Goal: Entertainment & Leisure: Participate in discussion

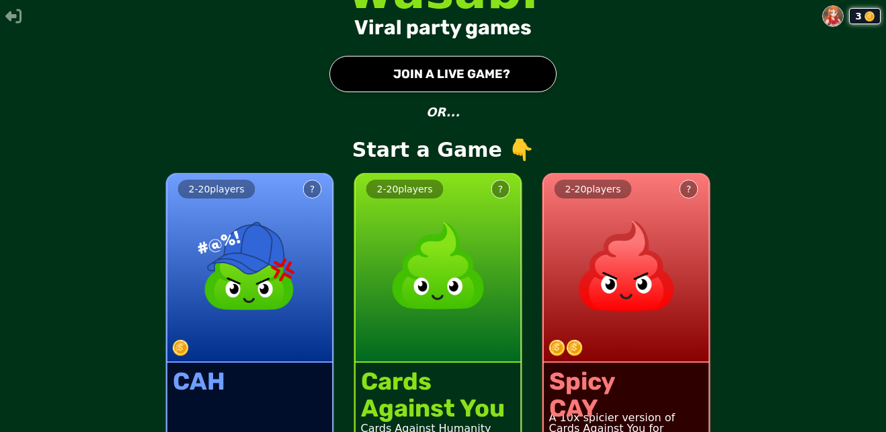
click at [419, 71] on button "● JOIN A LIVE GAME?" at bounding box center [442, 74] width 227 height 36
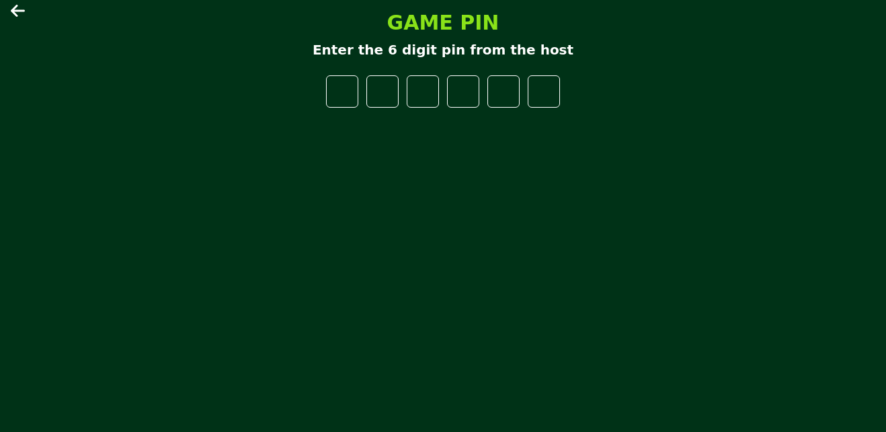
type input "*"
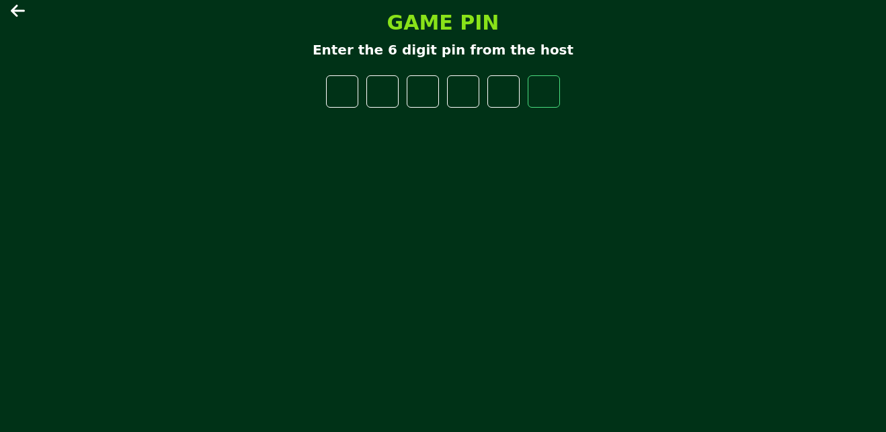
type input "*"
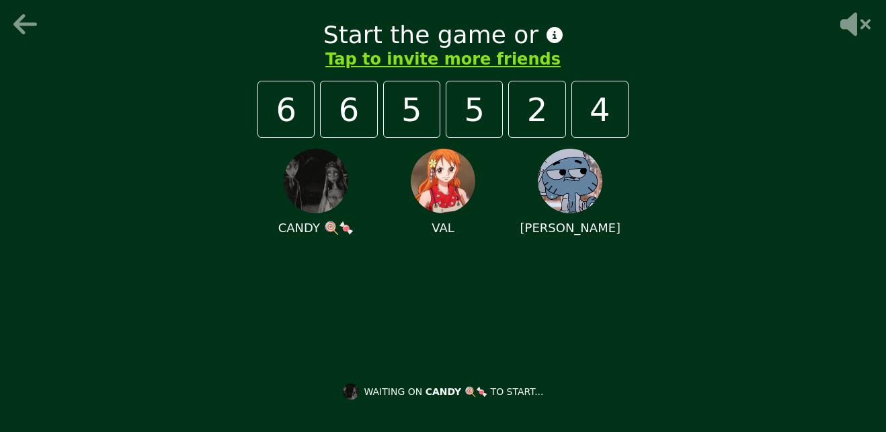
click at [26, 7] on div "Start the game or Tap to invite more friends 6 6 5 5 2 4 CANDY 🍭🍬 [PERSON_NAME]…" at bounding box center [443, 216] width 886 height 432
click at [22, 20] on icon at bounding box center [27, 24] width 32 height 27
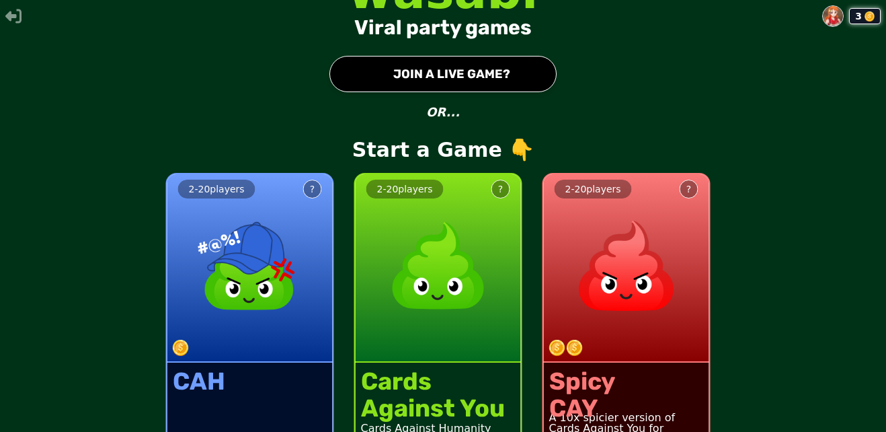
click at [392, 69] on button "● JOIN A LIVE GAME?" at bounding box center [442, 74] width 227 height 36
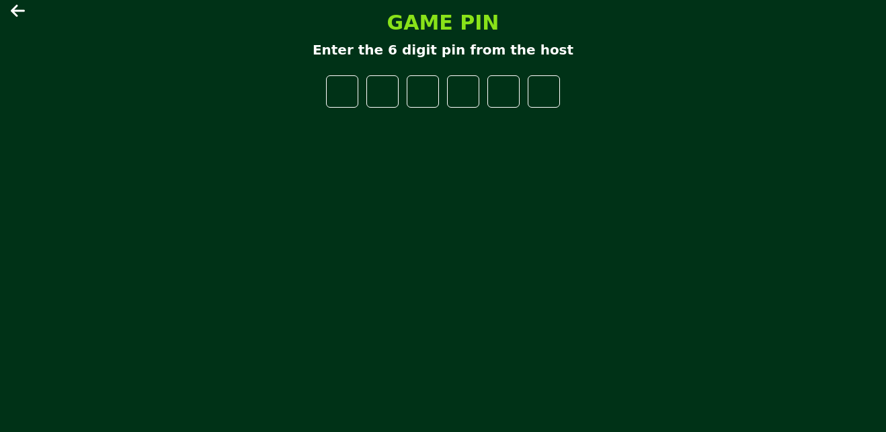
type input "*"
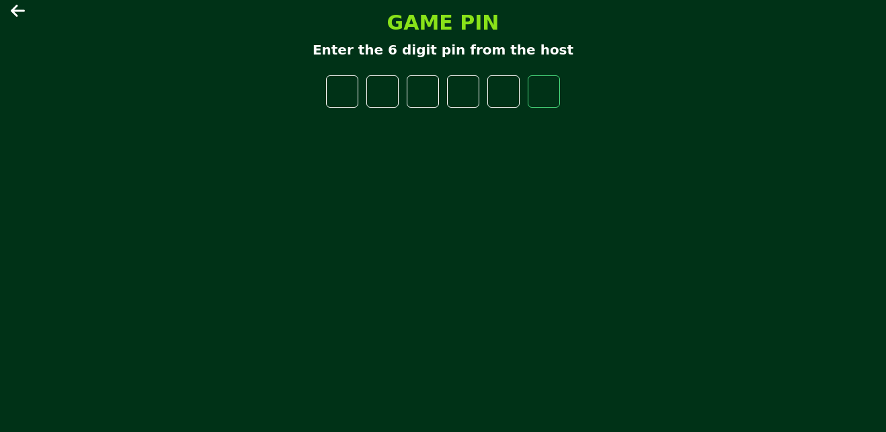
type input "*"
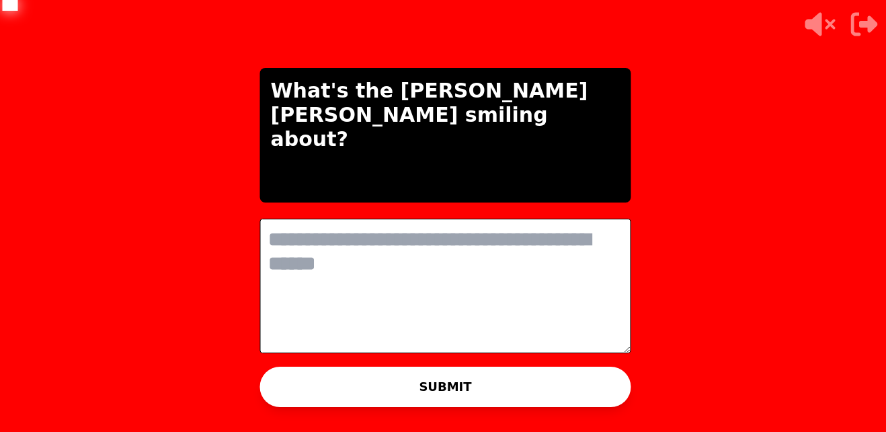
click at [507, 308] on textarea at bounding box center [445, 286] width 371 height 134
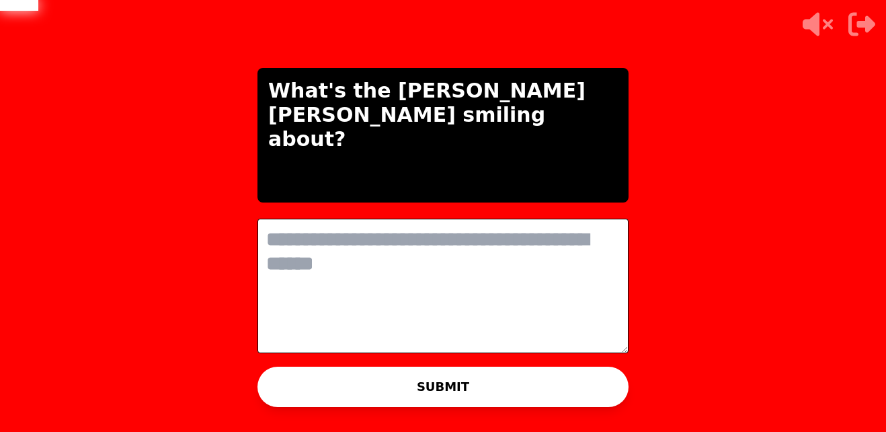
click at [501, 315] on textarea at bounding box center [443, 286] width 371 height 134
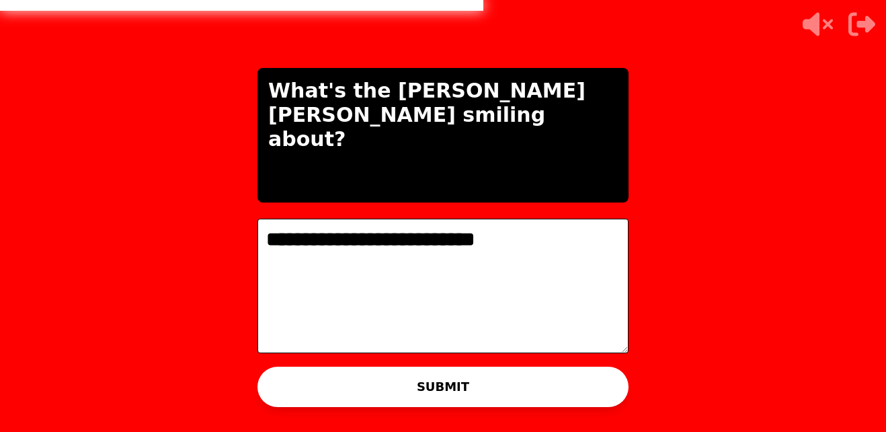
type textarea "**********"
click at [576, 358] on div "**********" at bounding box center [442, 216] width 403 height 432
click at [565, 397] on button "SUBMIT" at bounding box center [443, 386] width 371 height 40
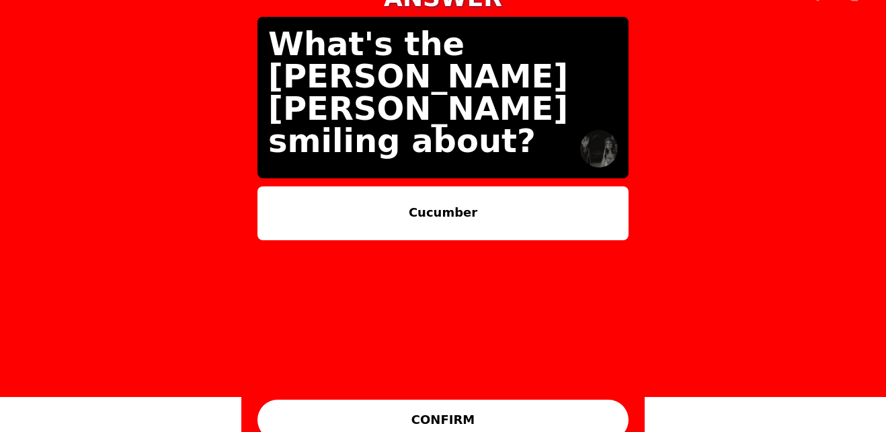
scroll to position [36, 0]
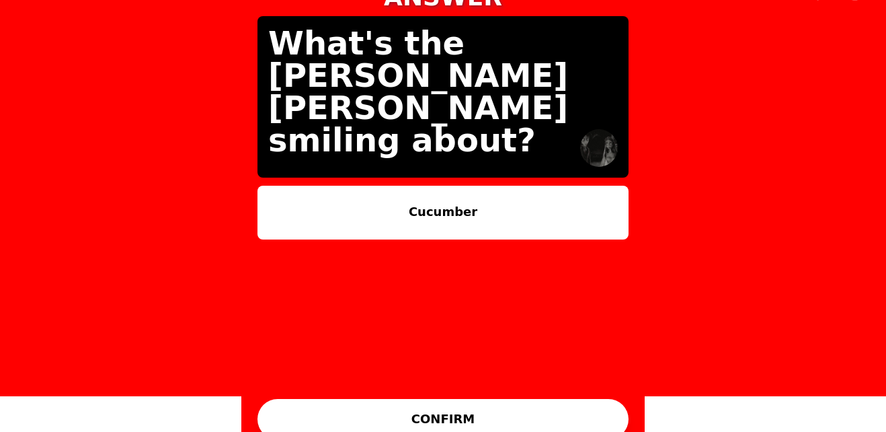
click at [406, 186] on button "Cucumber" at bounding box center [443, 213] width 371 height 54
click at [405, 204] on button "Cucumber" at bounding box center [443, 213] width 371 height 54
click at [430, 215] on button "Cucumber" at bounding box center [443, 213] width 371 height 54
click at [503, 409] on button "CONFIRM" at bounding box center [443, 419] width 371 height 40
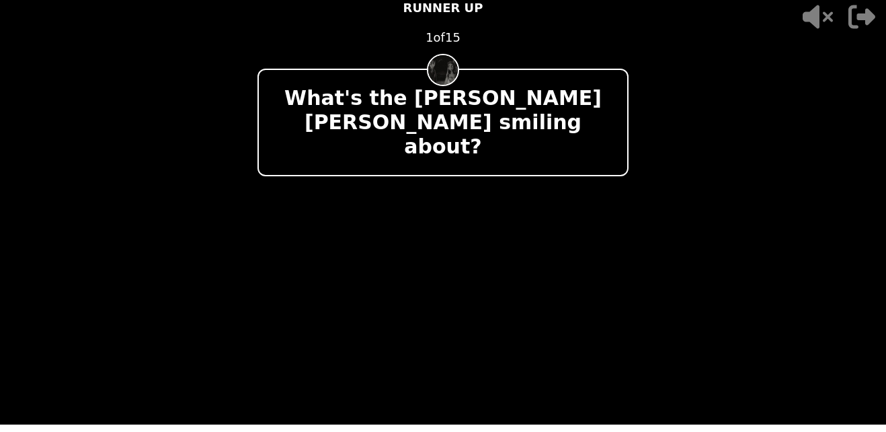
scroll to position [0, 0]
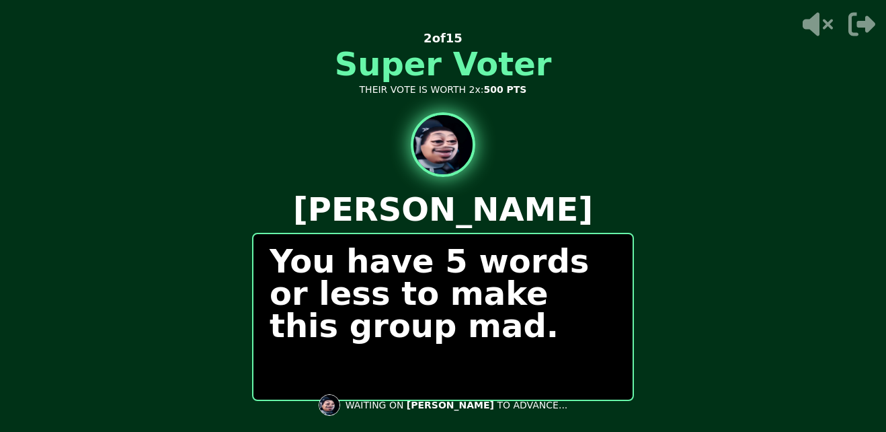
click at [503, 409] on p "WAITING ON [PERSON_NAME] TO ADVANCE..." at bounding box center [457, 404] width 223 height 13
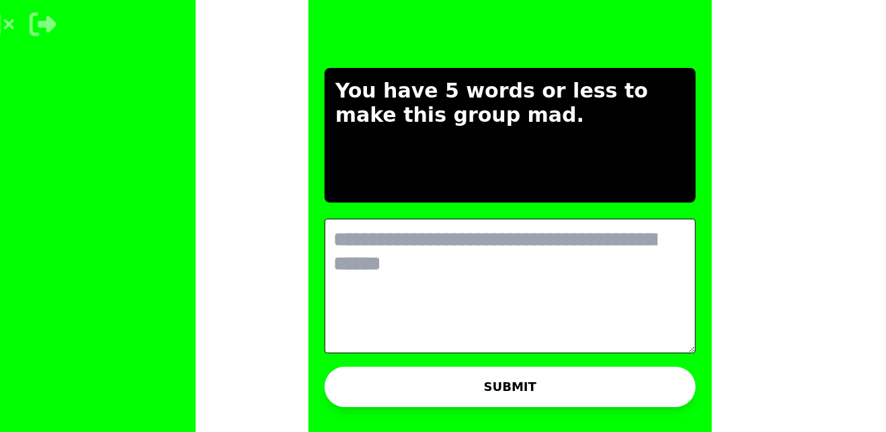
click at [454, 387] on button "SUBMIT" at bounding box center [510, 386] width 371 height 40
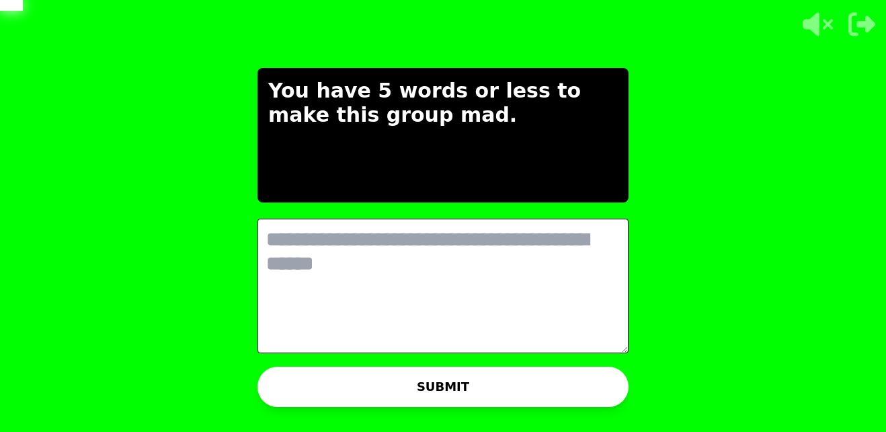
click at [399, 278] on textarea at bounding box center [443, 286] width 371 height 134
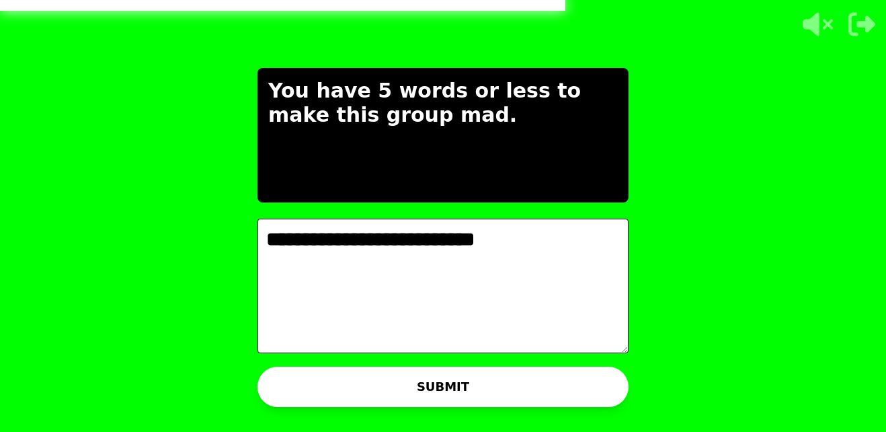
type textarea "**********"
click at [483, 384] on button "SUBMIT" at bounding box center [443, 386] width 371 height 40
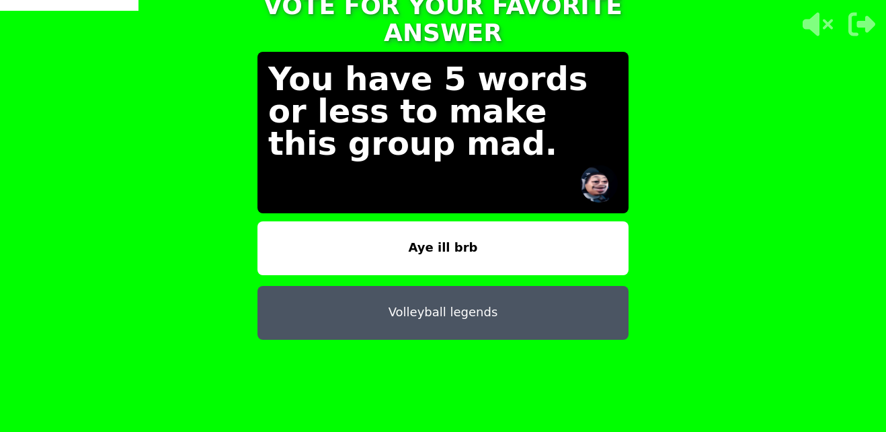
click at [420, 241] on button "Aye ill brb" at bounding box center [443, 248] width 371 height 54
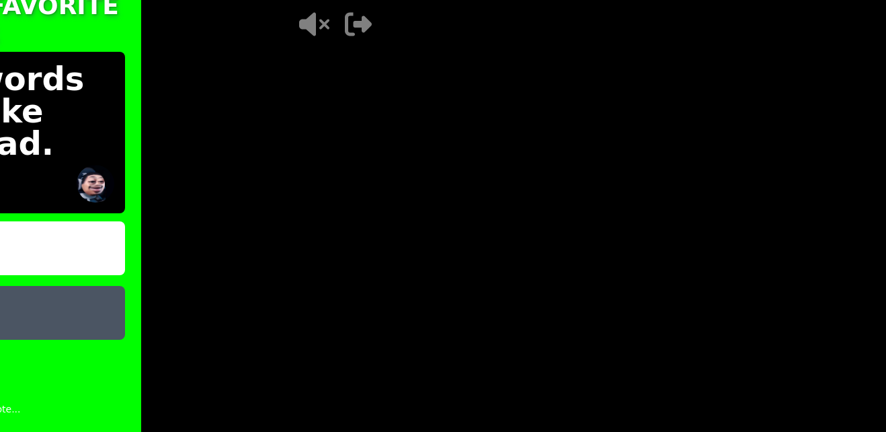
click at [526, 428] on main "TAP AND CONFIRM TO VOTE FOR YOUR FAVORITE ANSWER You have 5 words or less to ma…" at bounding box center [443, 216] width 886 height 432
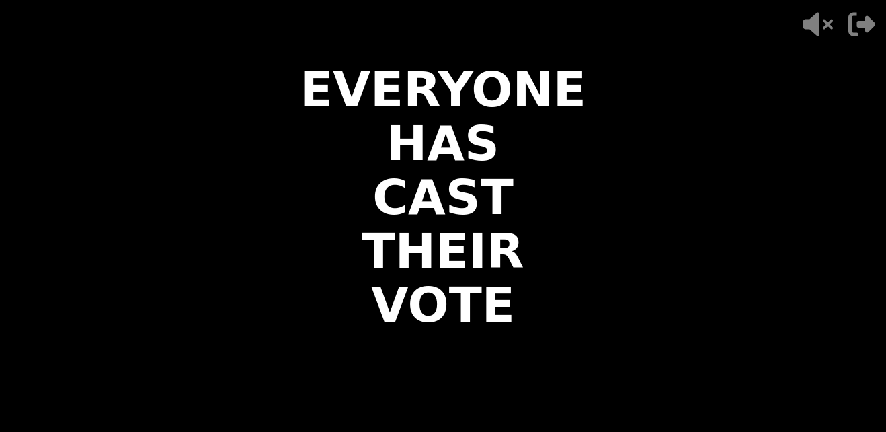
click at [526, 428] on div "EVERYONE HAS CAST THEIR VOTE - 500 PTS 2 of 15 You have 5 words or less to make…" at bounding box center [442, 216] width 403 height 432
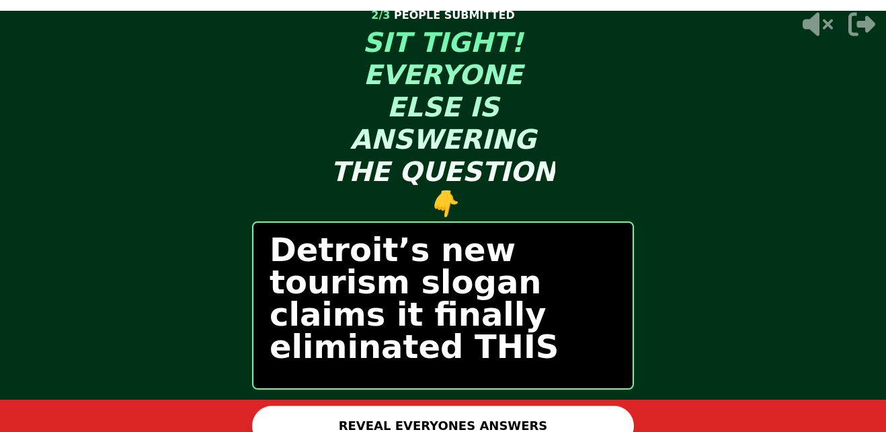
click at [494, 425] on button "REVEAL EVERYONES ANSWERS" at bounding box center [443, 425] width 382 height 40
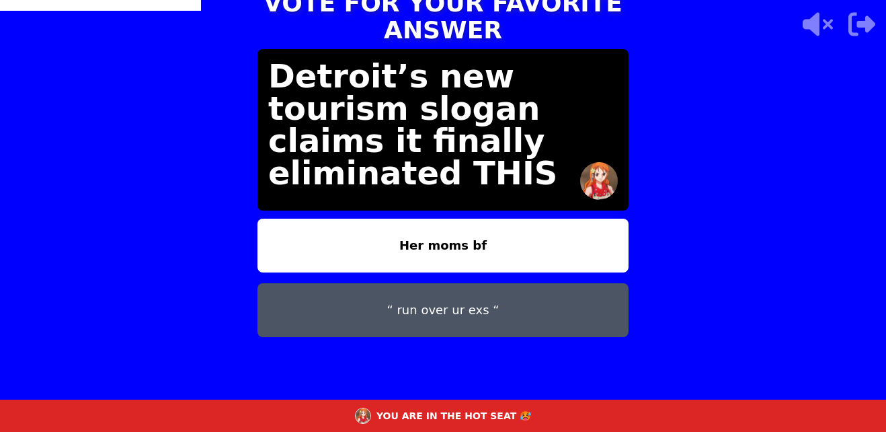
click at [478, 243] on button "Her moms bf" at bounding box center [443, 246] width 371 height 54
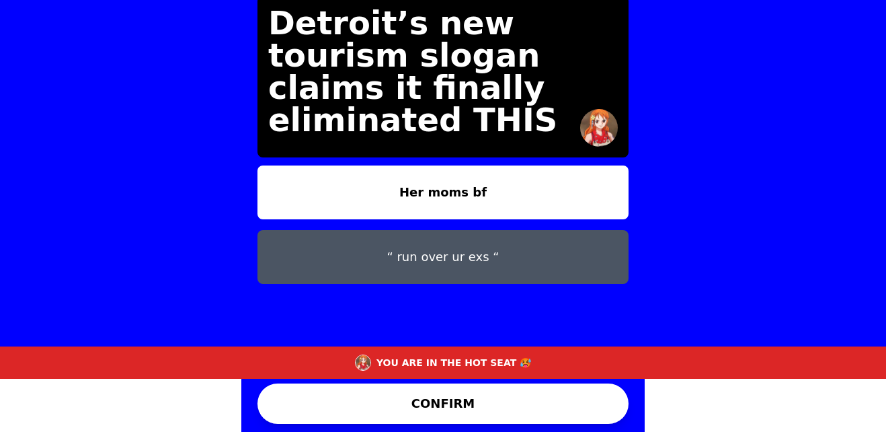
click at [487, 396] on button "CONFIRM" at bounding box center [443, 403] width 371 height 40
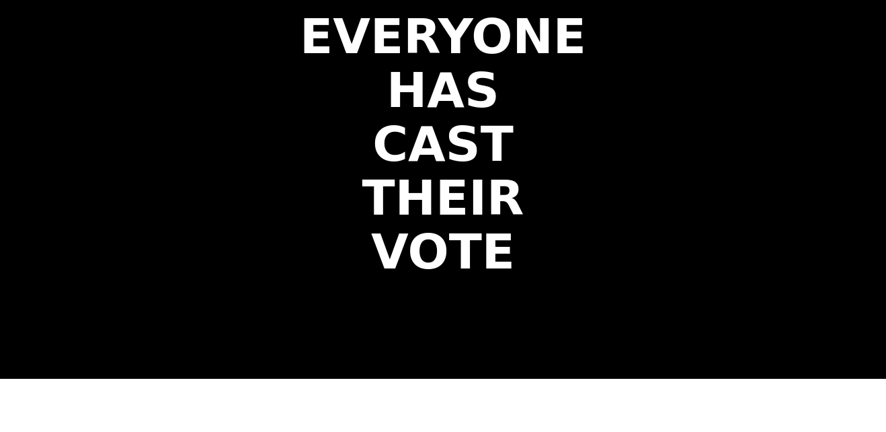
scroll to position [0, 0]
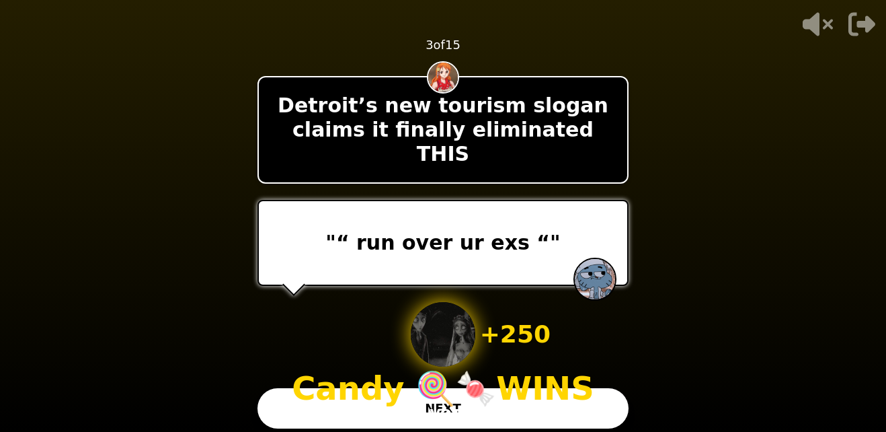
click at [490, 411] on button "NEXT" at bounding box center [443, 408] width 371 height 40
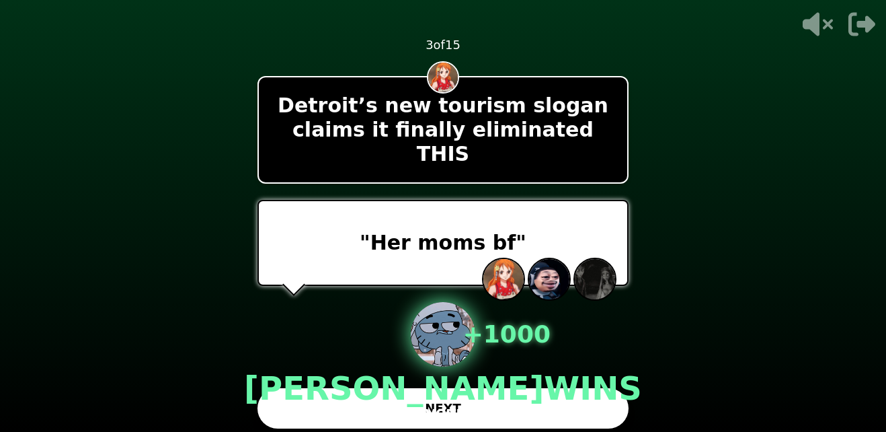
click at [490, 411] on button "NEXT" at bounding box center [443, 408] width 371 height 40
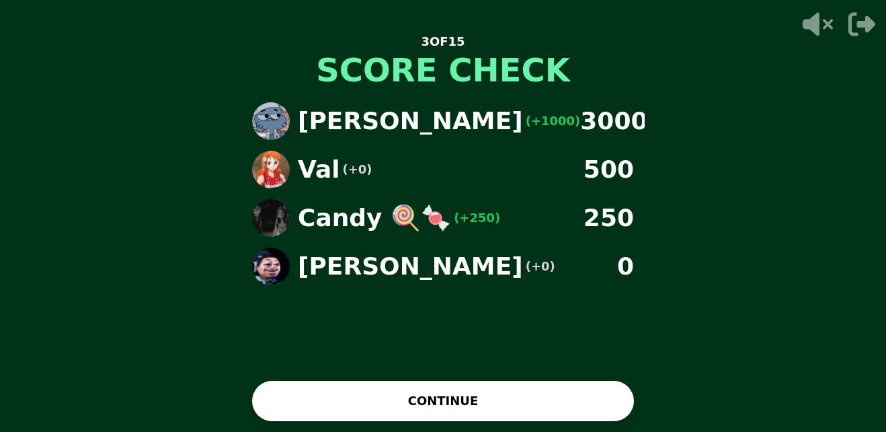
click at [490, 411] on button "CONTINUE" at bounding box center [443, 401] width 382 height 40
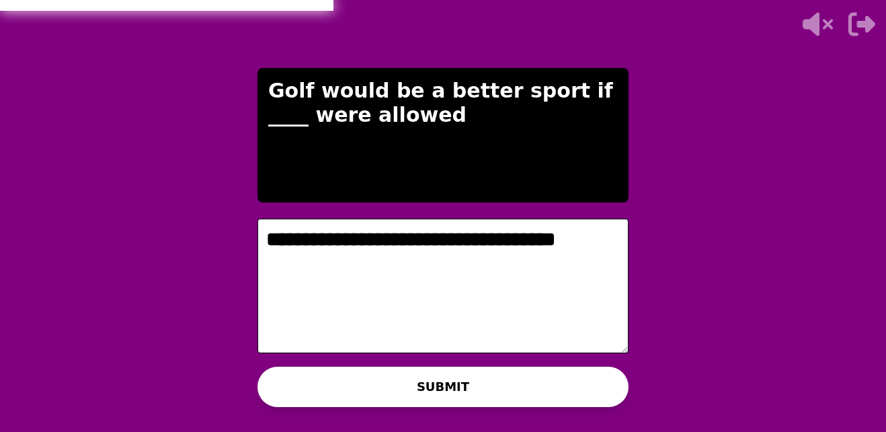
type textarea "**********"
click at [502, 396] on div "WAITING ON [PERSON_NAME] TO ADVANCE..." at bounding box center [443, 405] width 271 height 32
click at [506, 379] on button "SUBMIT" at bounding box center [443, 386] width 371 height 40
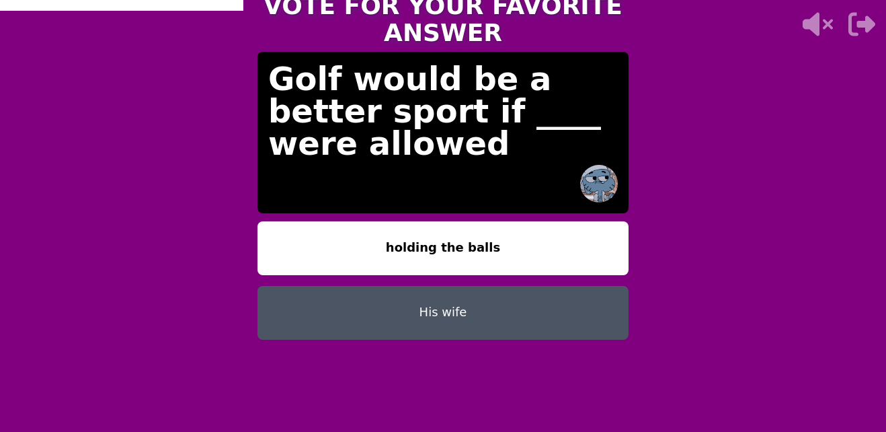
click at [444, 299] on button "His wife" at bounding box center [443, 313] width 371 height 54
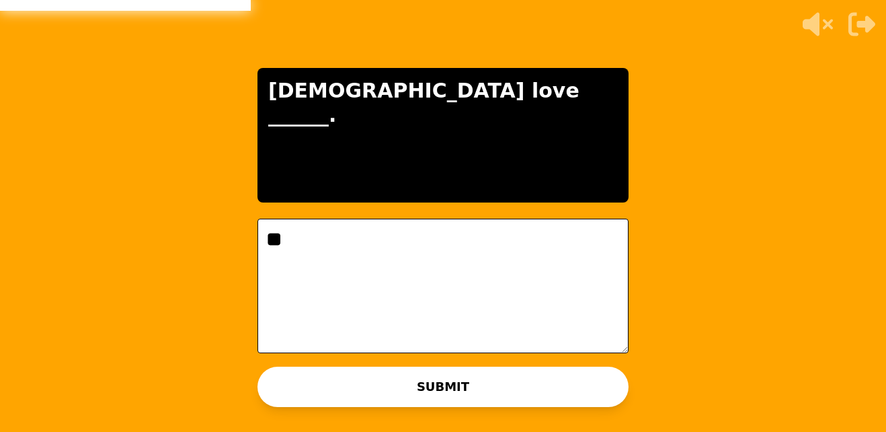
type textarea "*"
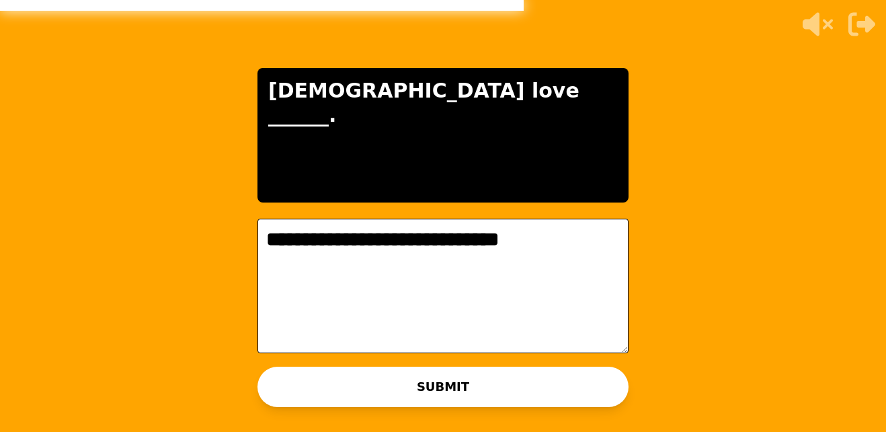
type textarea "**********"
click at [404, 387] on button "SUBMIT" at bounding box center [443, 386] width 371 height 40
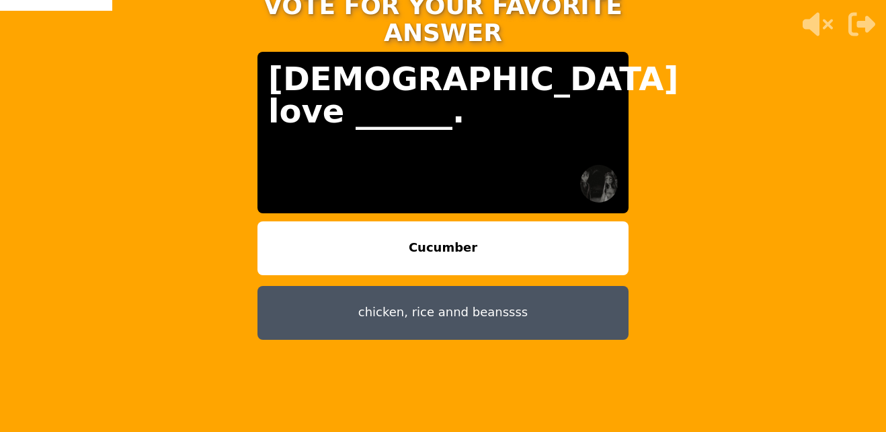
click at [395, 302] on button "chicken, rice annd beanssss" at bounding box center [443, 313] width 371 height 54
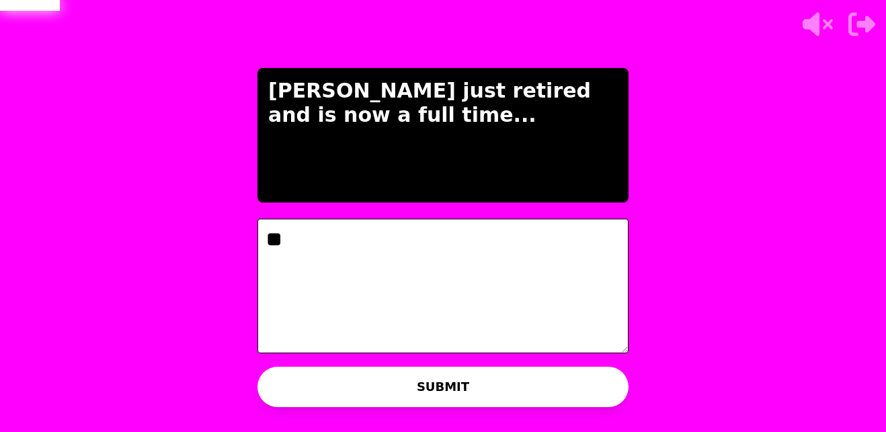
type textarea "*"
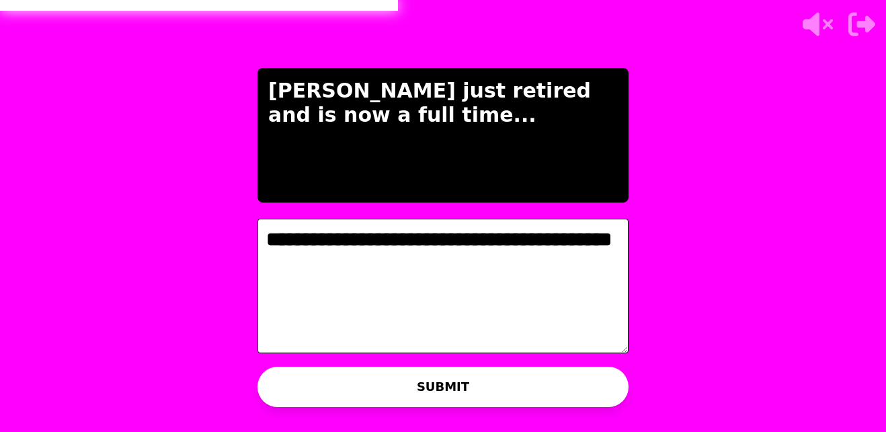
type textarea "**********"
click at [480, 383] on button "SUBMIT" at bounding box center [443, 386] width 371 height 40
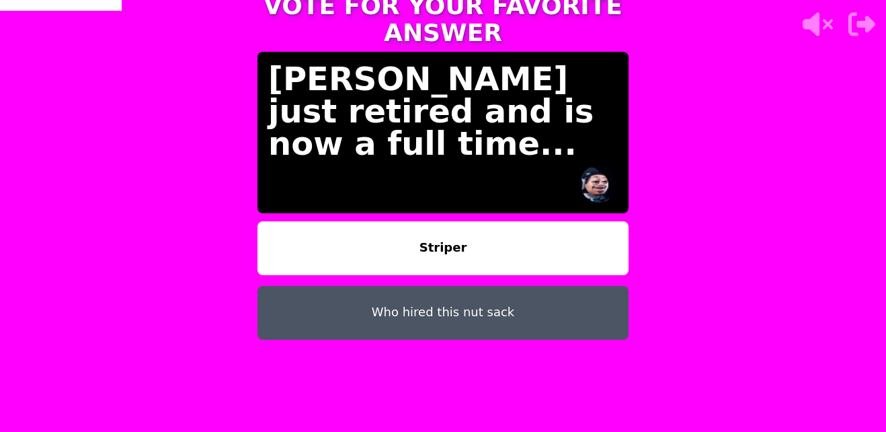
click at [485, 302] on button "Who hired this nut sack" at bounding box center [443, 313] width 371 height 54
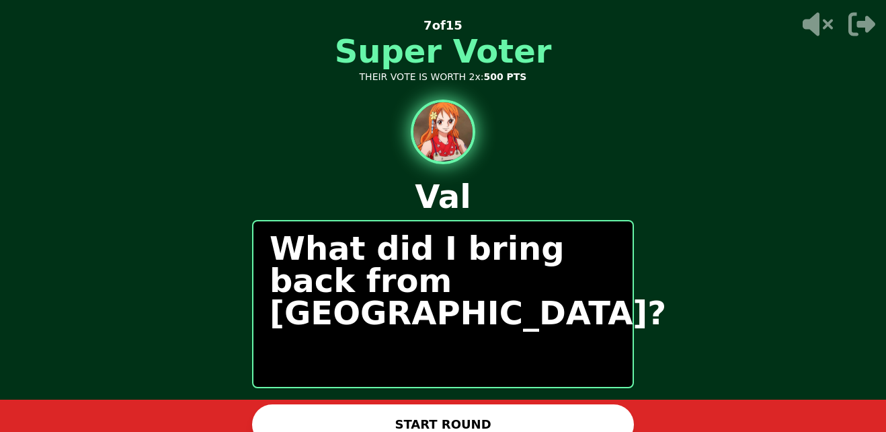
click at [553, 422] on button "START ROUND" at bounding box center [443, 424] width 382 height 40
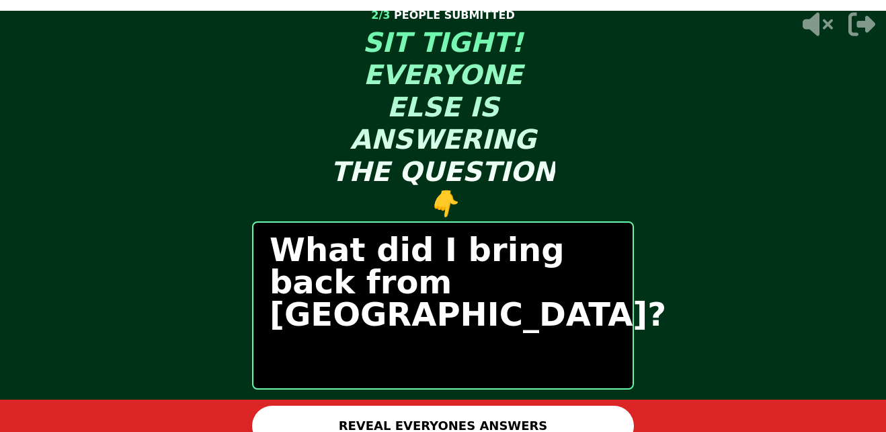
click at [537, 424] on button "REVEAL EVERYONES ANSWERS" at bounding box center [443, 425] width 382 height 40
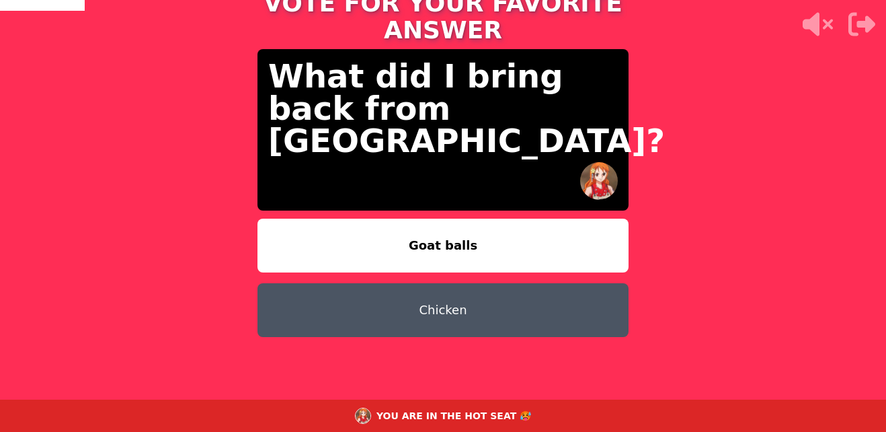
click at [471, 283] on button "Chicken" at bounding box center [443, 310] width 371 height 54
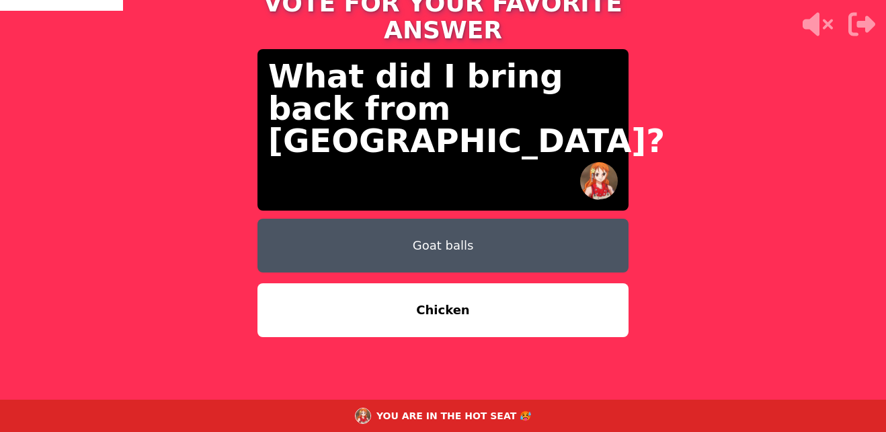
scroll to position [53, 0]
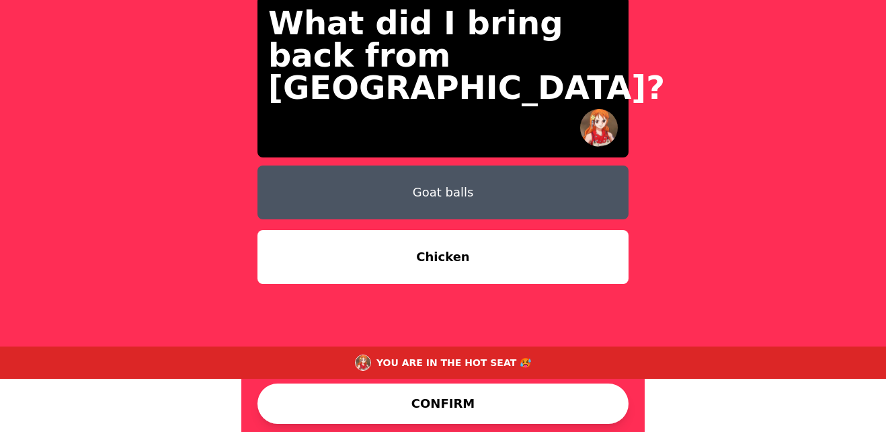
click at [550, 395] on button "CONFIRM" at bounding box center [443, 403] width 371 height 40
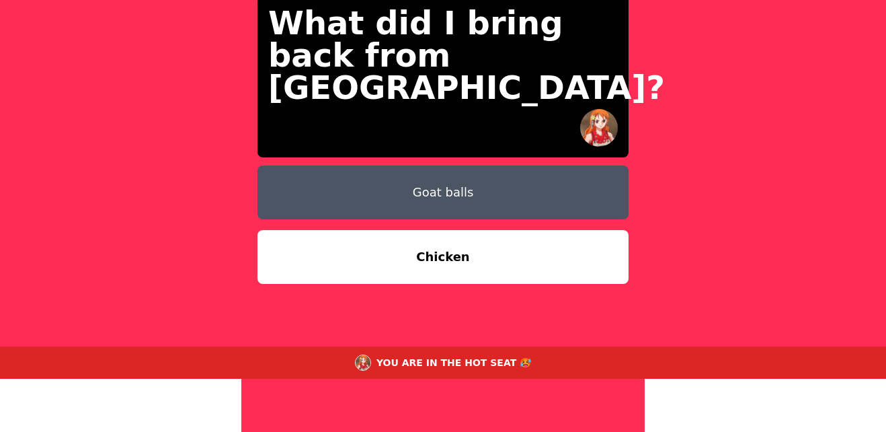
scroll to position [0, 0]
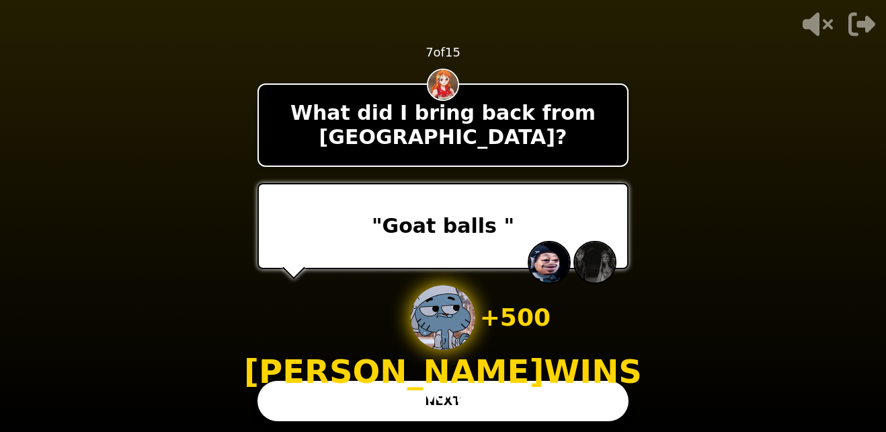
click at [439, 407] on button "NEXT" at bounding box center [443, 401] width 371 height 40
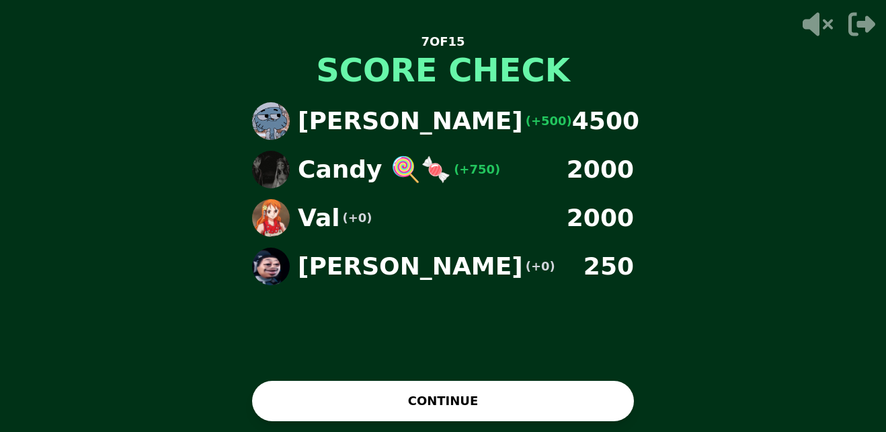
click at [439, 407] on button "CONTINUE" at bounding box center [443, 401] width 382 height 40
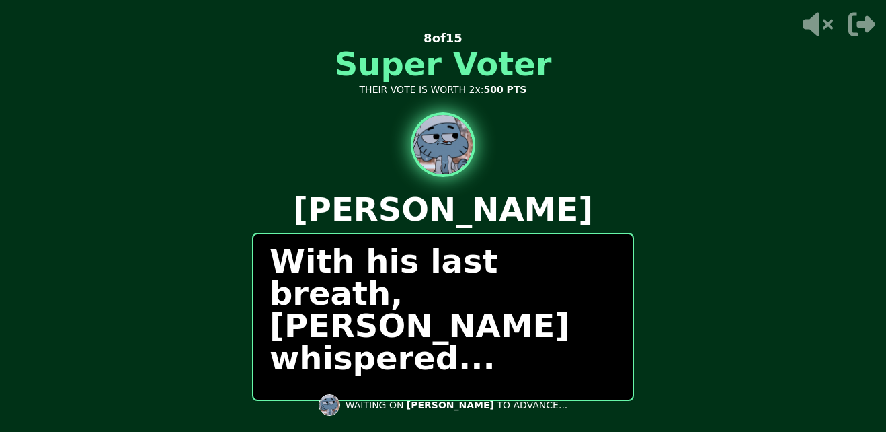
click at [531, 379] on div "With his last breath, [PERSON_NAME] whispered..." at bounding box center [443, 317] width 382 height 168
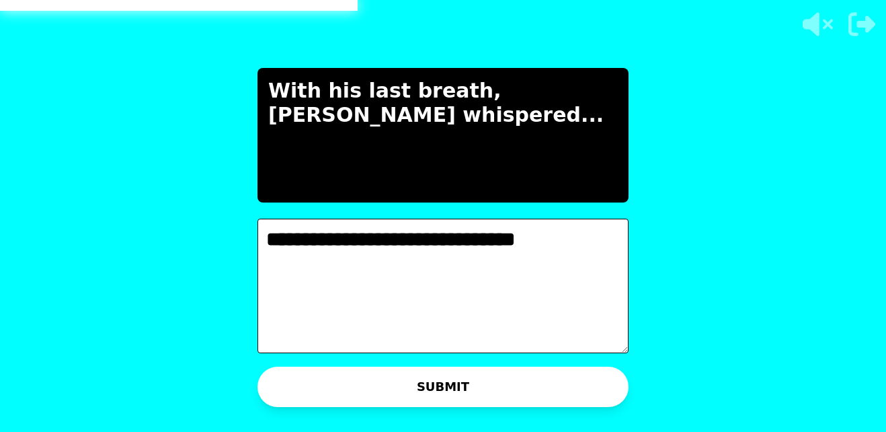
type textarea "**********"
click at [531, 379] on button "SUBMIT" at bounding box center [443, 386] width 371 height 40
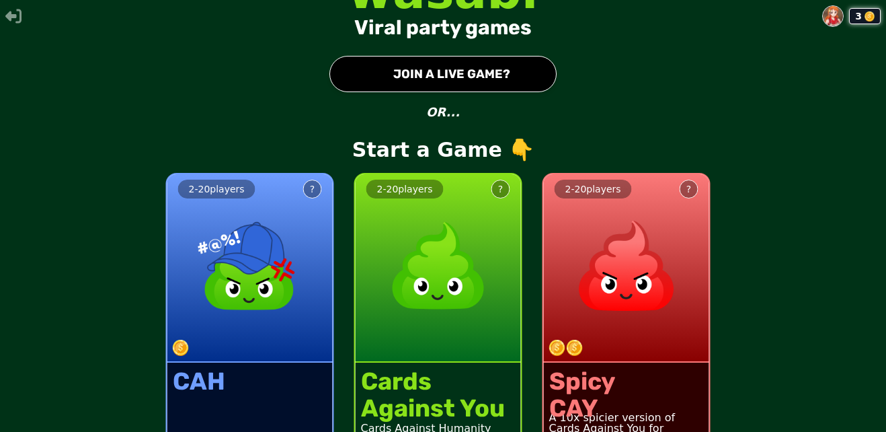
scroll to position [54, 0]
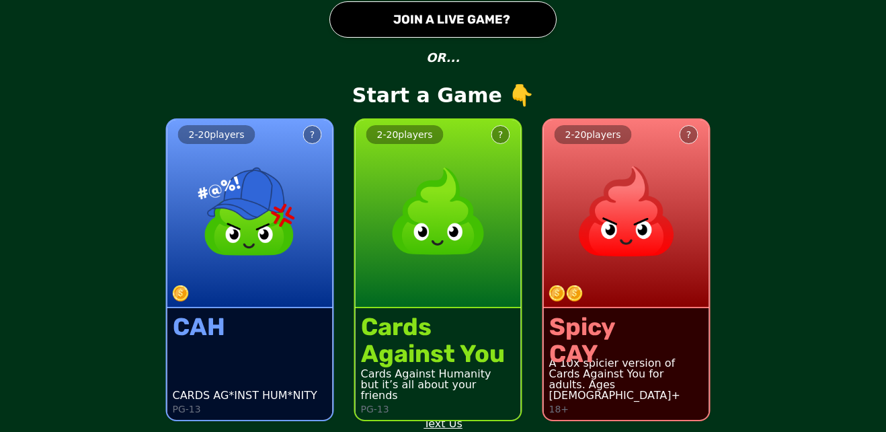
click at [399, 20] on button "● JOIN A LIVE GAME?" at bounding box center [442, 19] width 227 height 36
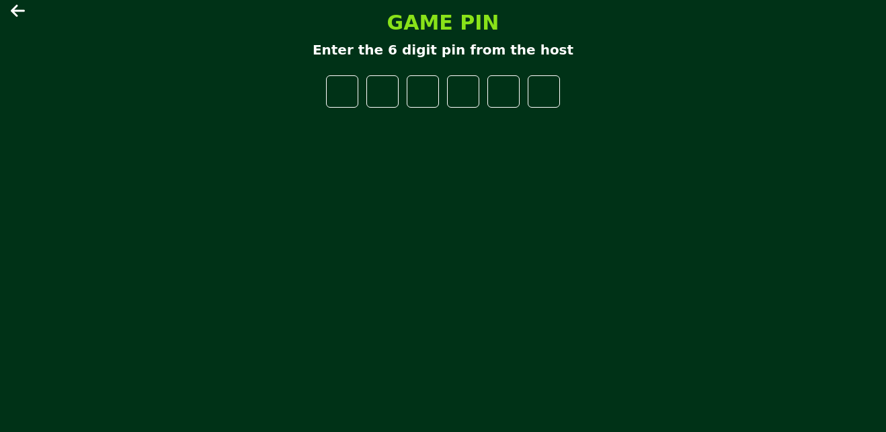
type input "*"
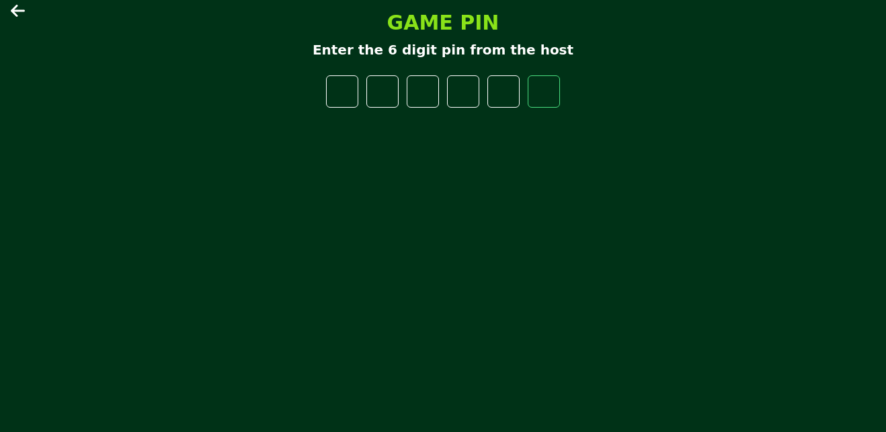
type input "*"
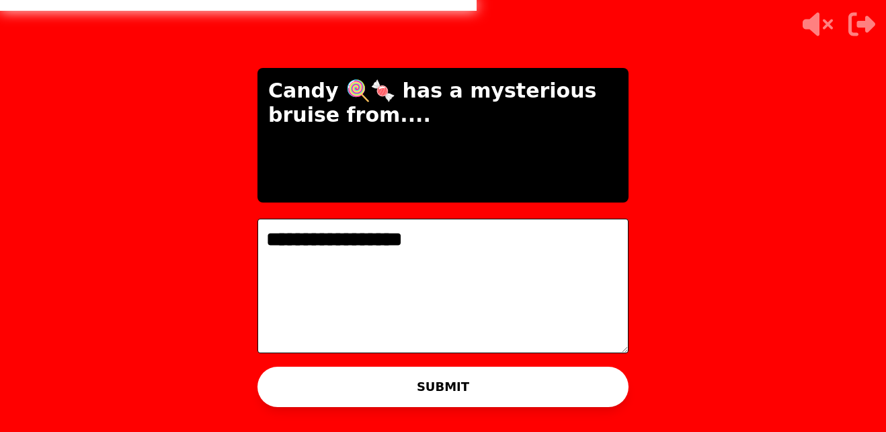
type textarea "**********"
click at [567, 374] on button "SUBMIT" at bounding box center [443, 386] width 371 height 40
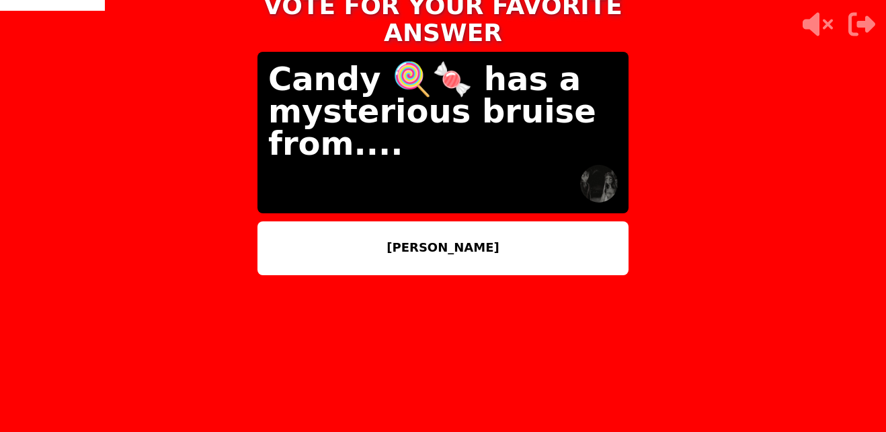
click at [477, 258] on button "[PERSON_NAME]" at bounding box center [443, 248] width 371 height 54
click at [476, 253] on button "[PERSON_NAME]" at bounding box center [443, 248] width 371 height 54
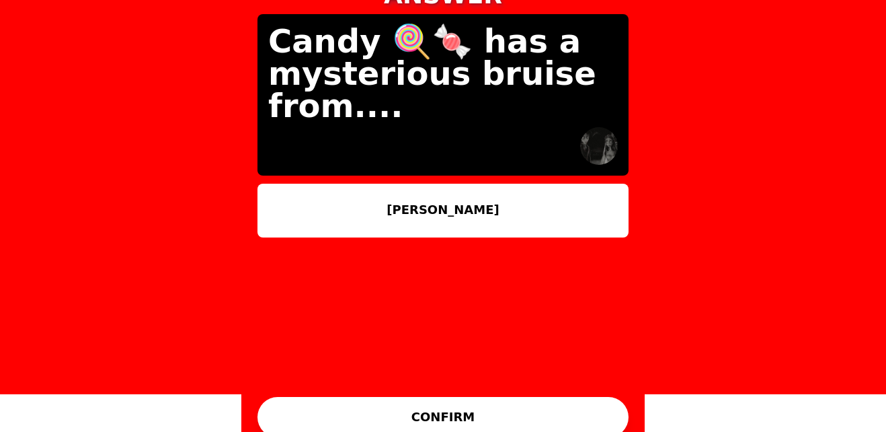
click at [520, 410] on button "CONFIRM" at bounding box center [443, 417] width 371 height 40
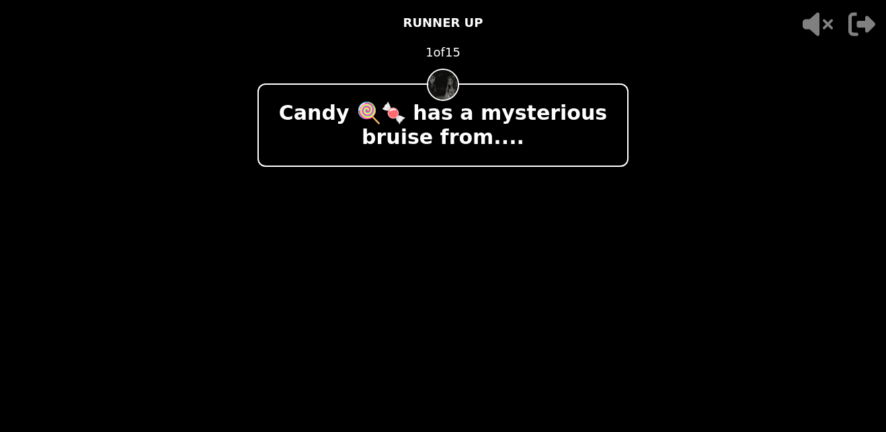
scroll to position [0, 0]
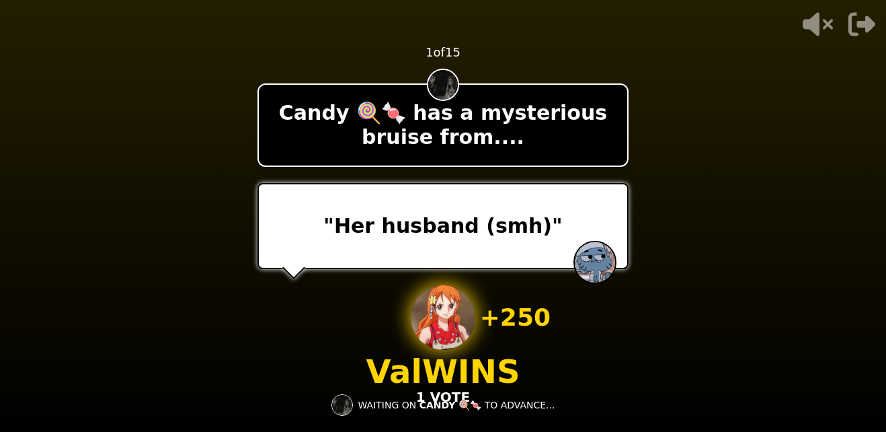
click at [510, 370] on p "[PERSON_NAME] WINS" at bounding box center [443, 371] width 154 height 32
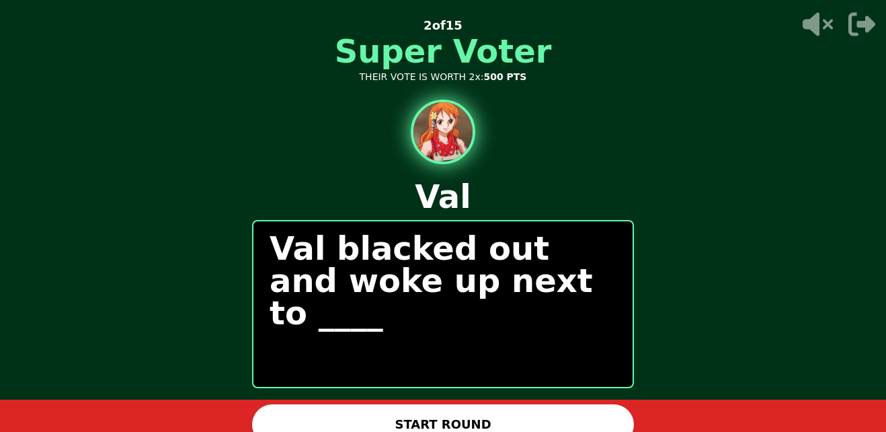
click at [570, 412] on button "START ROUND" at bounding box center [443, 424] width 382 height 40
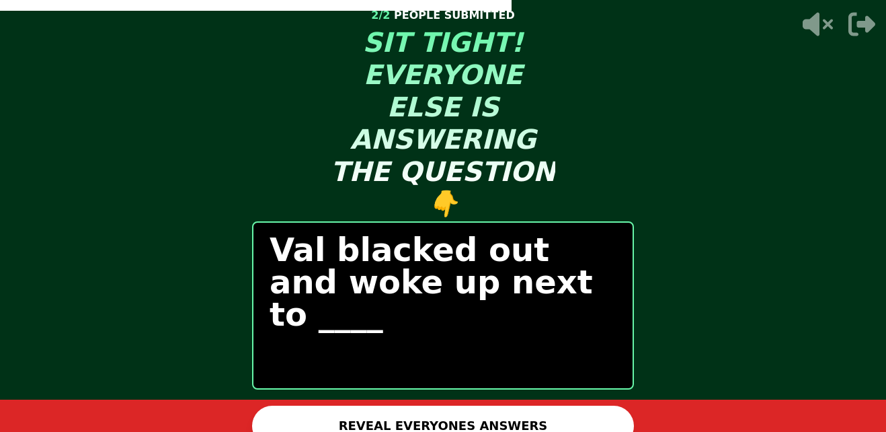
click at [570, 412] on button "REVEAL EVERYONES ANSWERS" at bounding box center [443, 425] width 382 height 40
click at [570, 412] on div "ANSWERS ARE READY 2 / 2 PEOPLE SUBMITTED SIT TIGHT! EVERYONE ELSE IS ANSWERING …" at bounding box center [442, 216] width 403 height 432
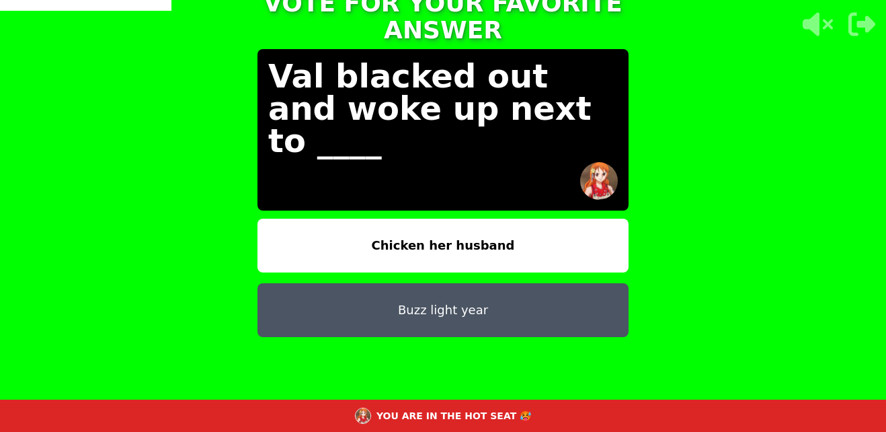
click at [440, 219] on button "Chicken her husband" at bounding box center [443, 246] width 371 height 54
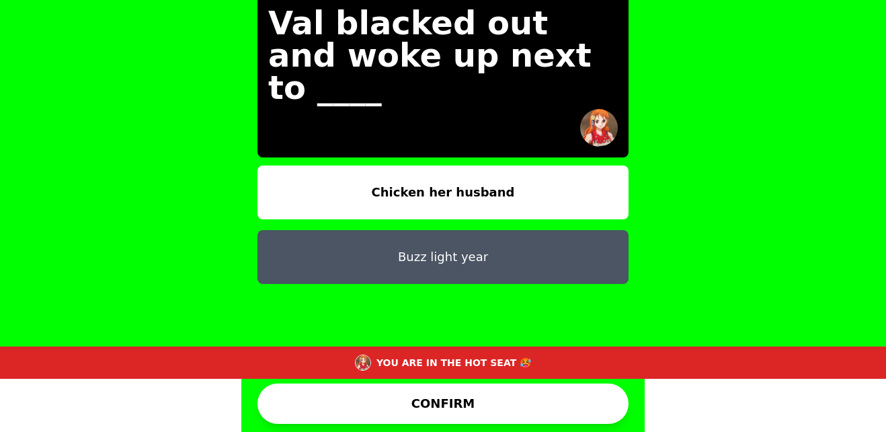
click at [535, 405] on button "CONFIRM" at bounding box center [443, 403] width 371 height 40
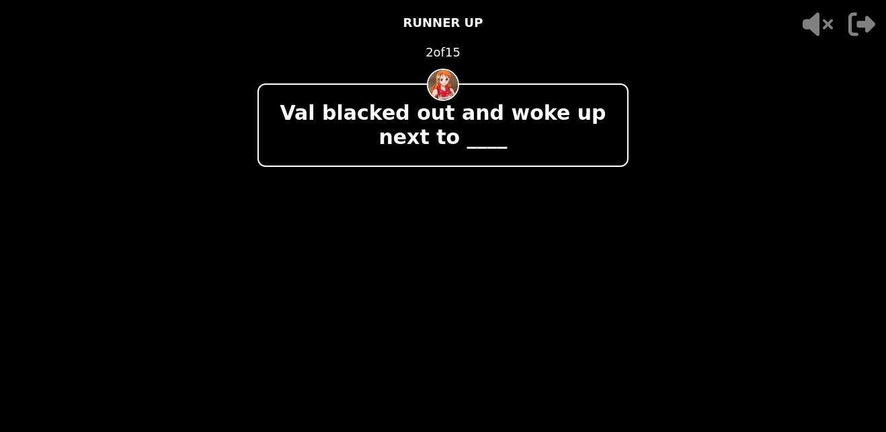
scroll to position [0, 0]
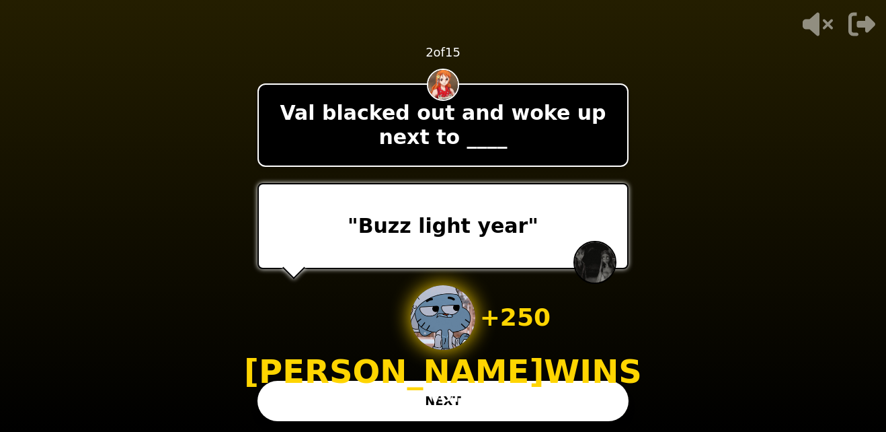
click at [570, 393] on button "NEXT" at bounding box center [443, 401] width 371 height 40
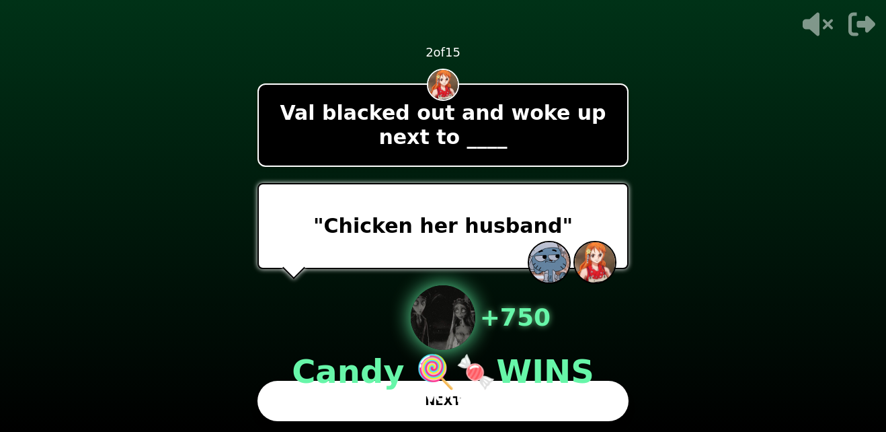
click at [531, 396] on div "+ 750 Candy 🍭🍬 WINS 2 VOTES" at bounding box center [443, 345] width 303 height 121
click at [544, 403] on div "+ 750 Candy 🍭🍬 WINS 2 VOTES" at bounding box center [443, 345] width 303 height 121
click at [535, 412] on button "NEXT" at bounding box center [443, 401] width 371 height 40
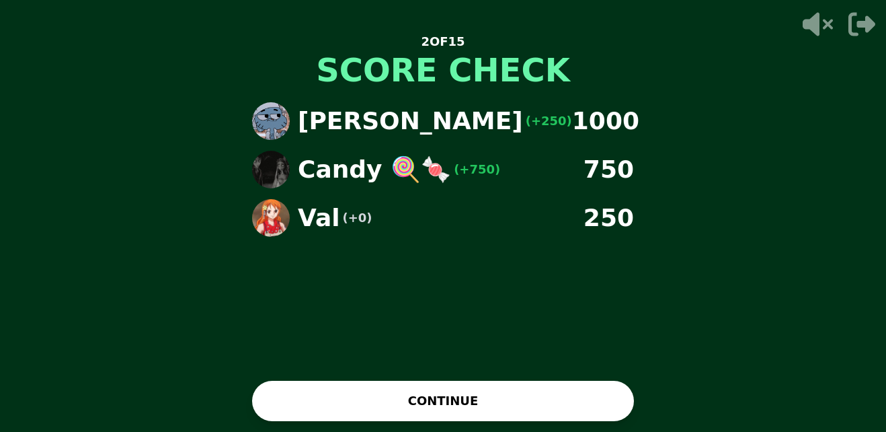
click at [524, 400] on button "CONTINUE" at bounding box center [443, 401] width 382 height 40
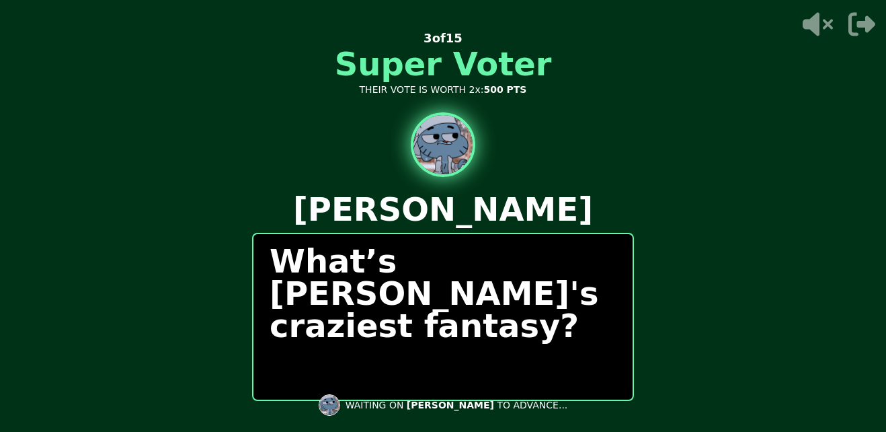
click at [514, 354] on div "What’s [PERSON_NAME]'s craziest fantasy?" at bounding box center [443, 317] width 382 height 168
click at [504, 354] on div "What’s [PERSON_NAME]'s craziest fantasy?" at bounding box center [443, 317] width 382 height 168
click at [520, 370] on div "What’s [PERSON_NAME]'s craziest fantasy?" at bounding box center [443, 317] width 382 height 168
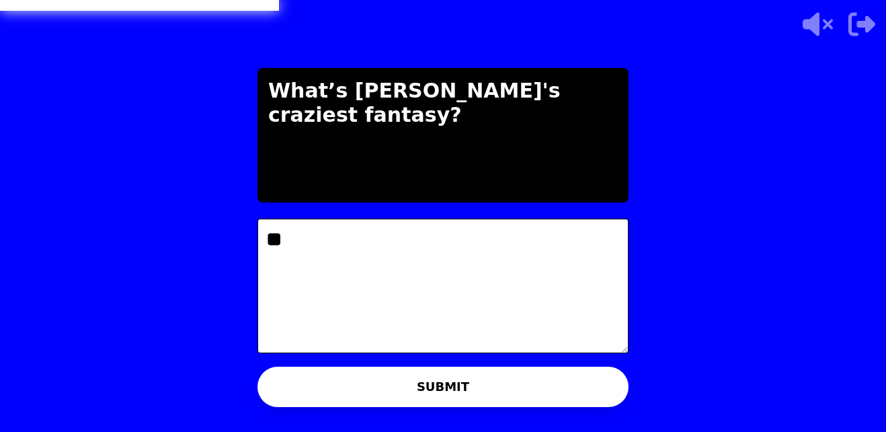
type textarea "*"
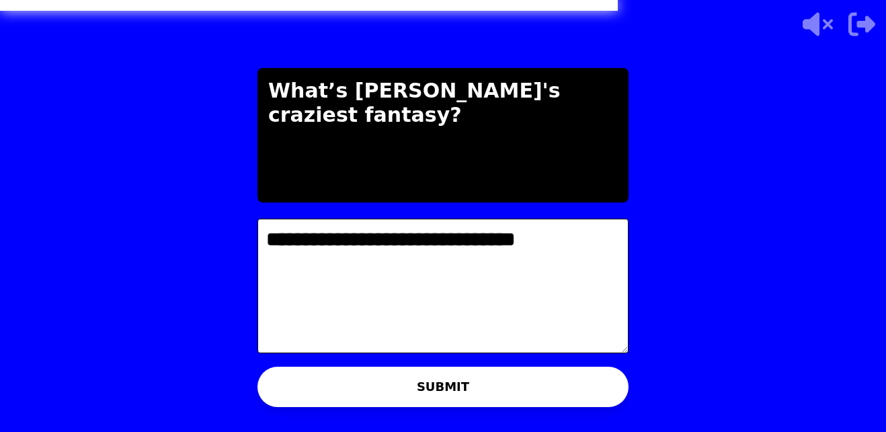
type textarea "**********"
click at [528, 378] on button "SUBMIT" at bounding box center [443, 386] width 371 height 40
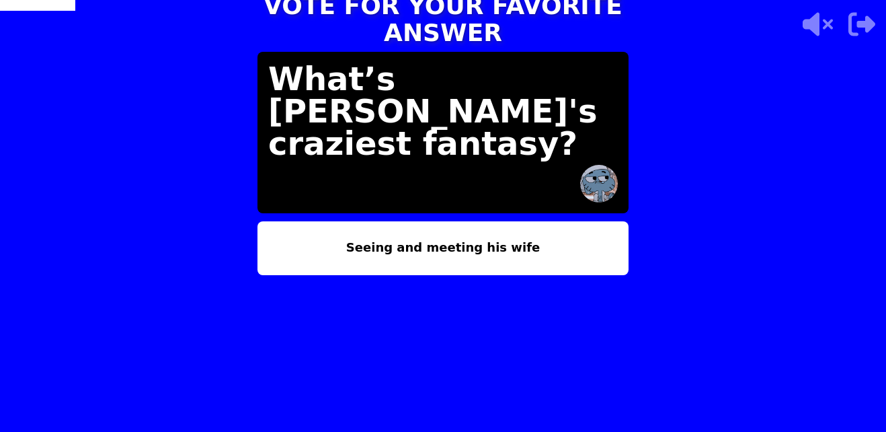
click at [475, 238] on button "Seeing and meeting his wife" at bounding box center [443, 248] width 371 height 54
click at [477, 250] on button "Seeing and meeting his wife" at bounding box center [443, 248] width 371 height 54
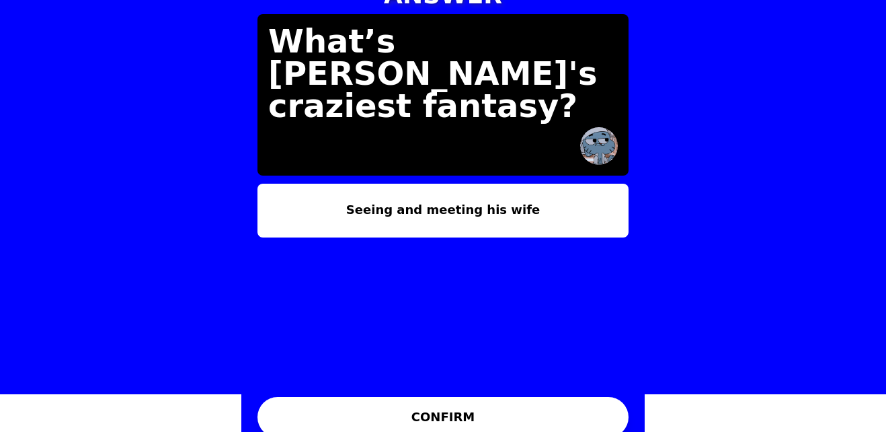
click at [562, 400] on button "CONFIRM" at bounding box center [443, 417] width 371 height 40
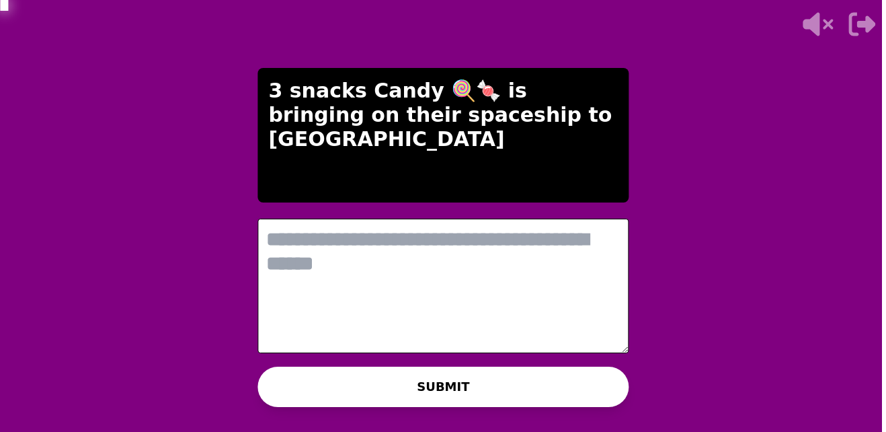
scroll to position [0, 0]
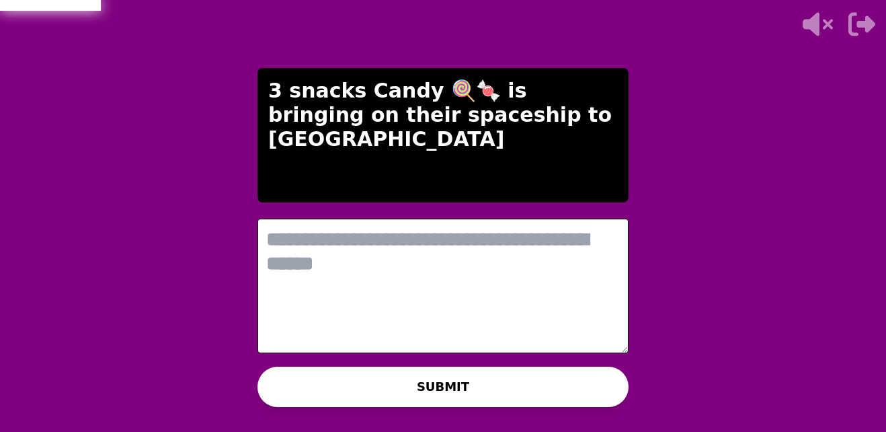
click at [418, 272] on textarea at bounding box center [443, 286] width 371 height 134
type textarea "*"
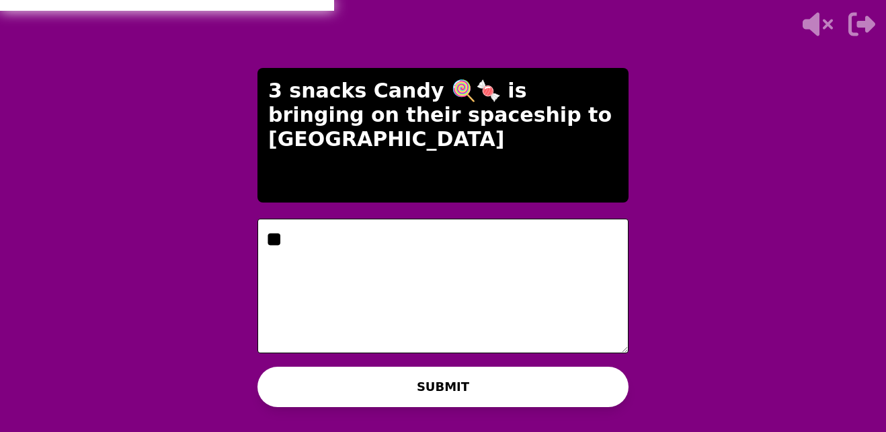
type textarea "*"
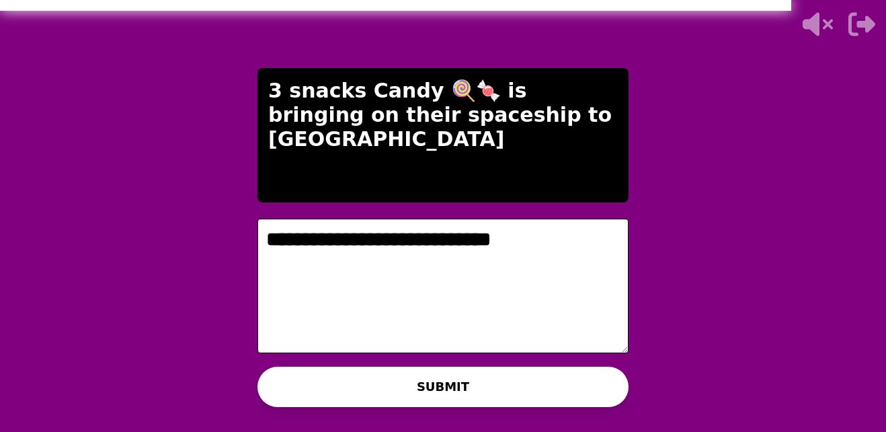
type textarea "**********"
click at [493, 394] on div "WAITING ON CANDY 🍭🍬 TO ADVANCE..." at bounding box center [443, 405] width 245 height 32
click at [498, 382] on button "SUBMIT" at bounding box center [443, 386] width 371 height 40
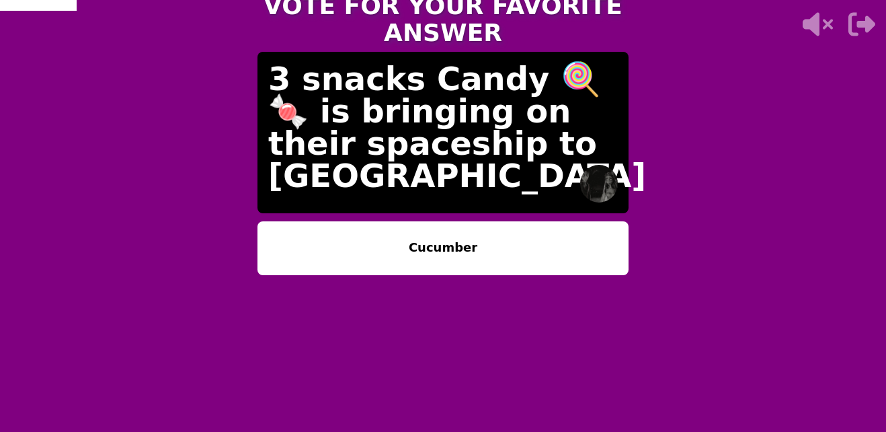
click at [461, 246] on button "Cucumber" at bounding box center [443, 248] width 371 height 54
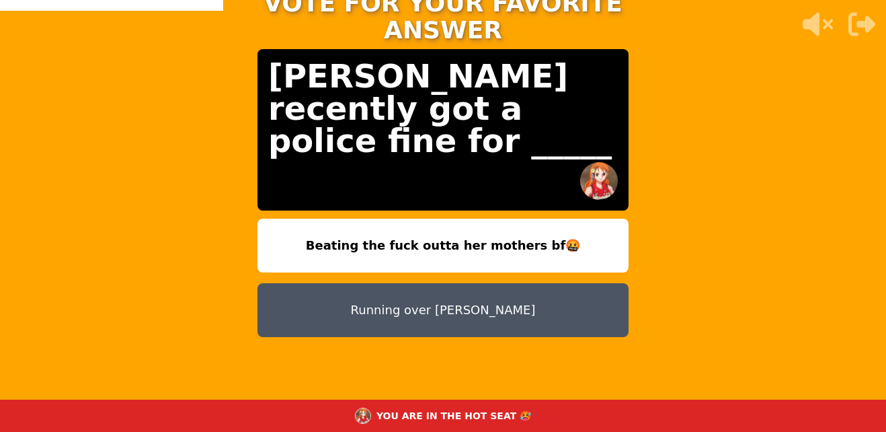
click at [477, 219] on button "Beating the fuck outta her mothers bf🤬" at bounding box center [443, 246] width 371 height 54
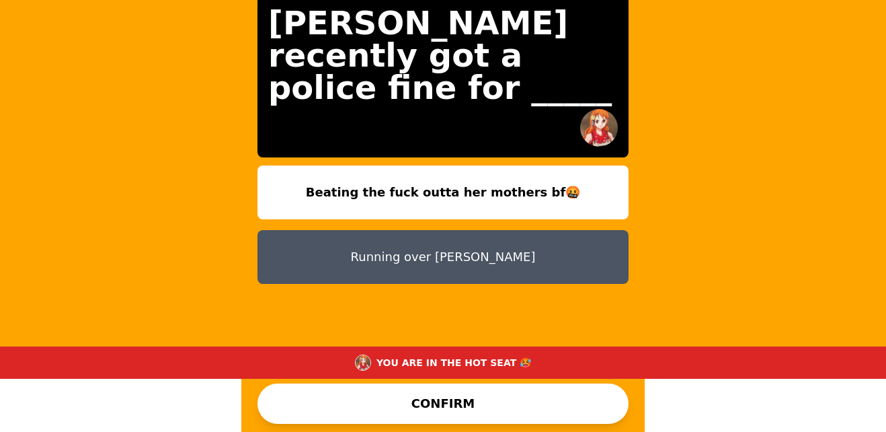
click at [537, 405] on button "CONFIRM" at bounding box center [443, 403] width 371 height 40
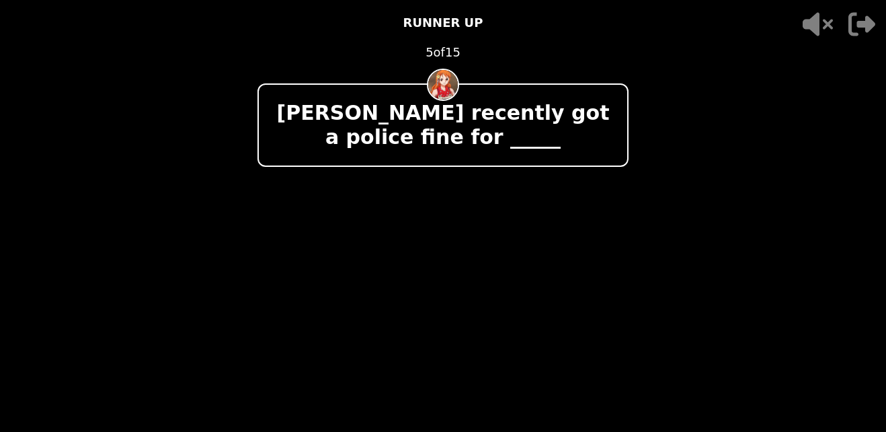
scroll to position [0, 0]
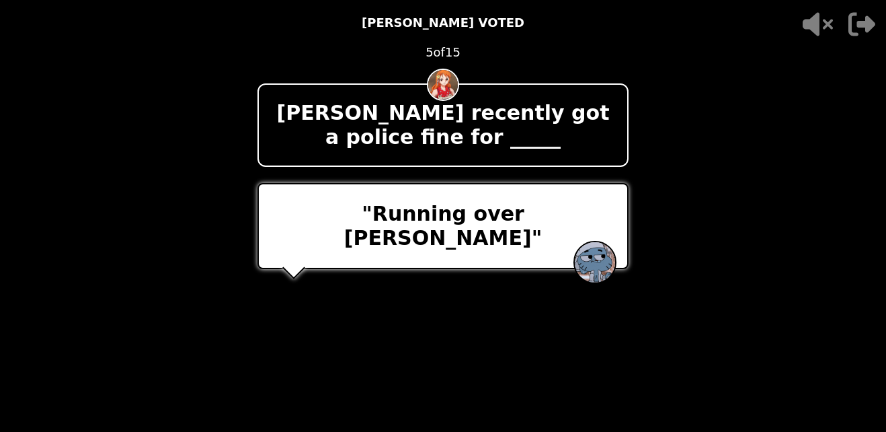
click at [477, 27] on p "[PERSON_NAME] VOTED" at bounding box center [443, 22] width 163 height 19
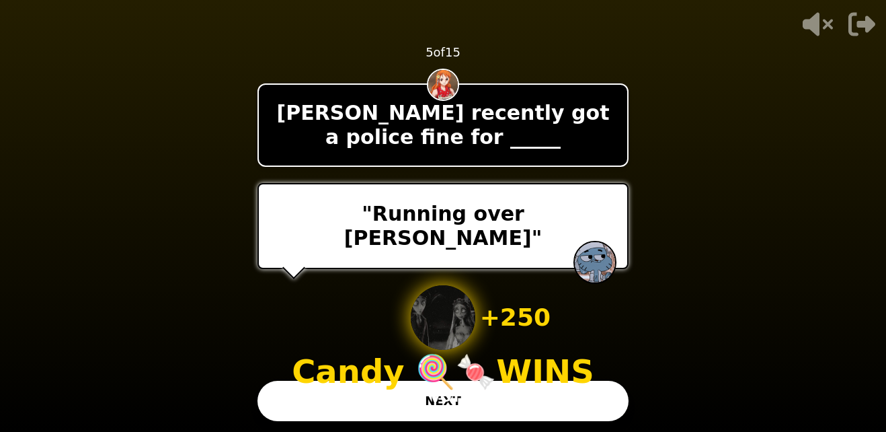
click at [578, 391] on button "NEXT" at bounding box center [443, 401] width 371 height 40
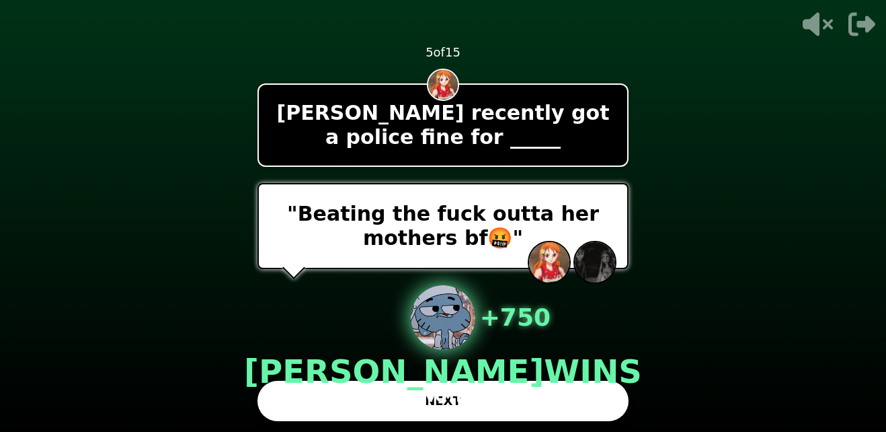
click at [584, 394] on button "NEXT" at bounding box center [443, 401] width 371 height 40
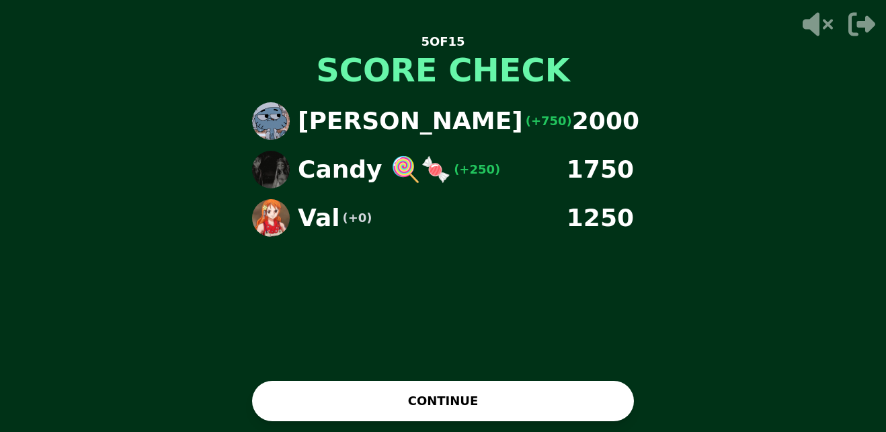
click at [564, 402] on button "CONTINUE" at bounding box center [443, 401] width 382 height 40
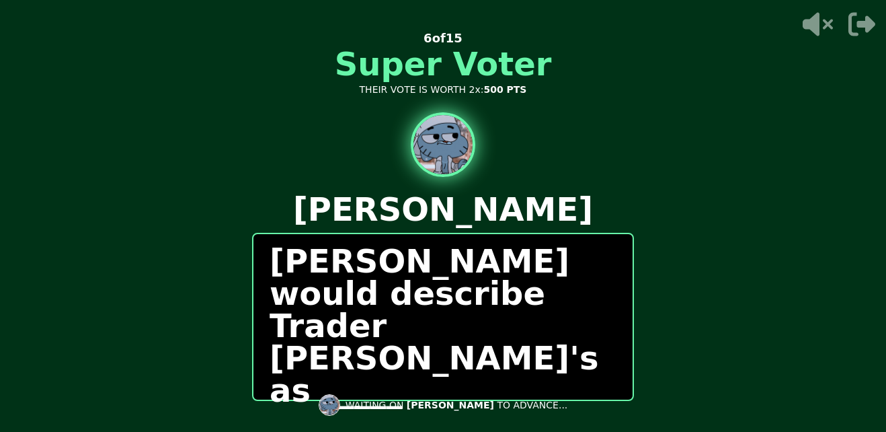
click at [508, 338] on div "[PERSON_NAME] would describe Trader [PERSON_NAME]'s as _____" at bounding box center [443, 317] width 382 height 168
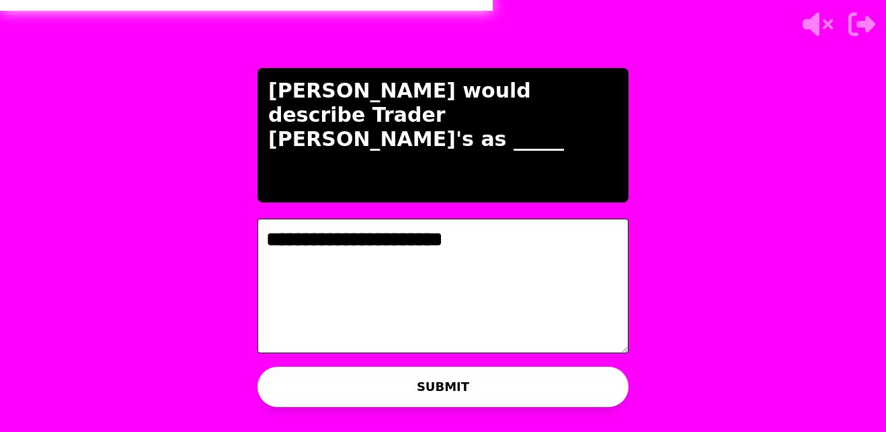
type textarea "**********"
click at [530, 373] on button "SUBMIT" at bounding box center [443, 386] width 371 height 40
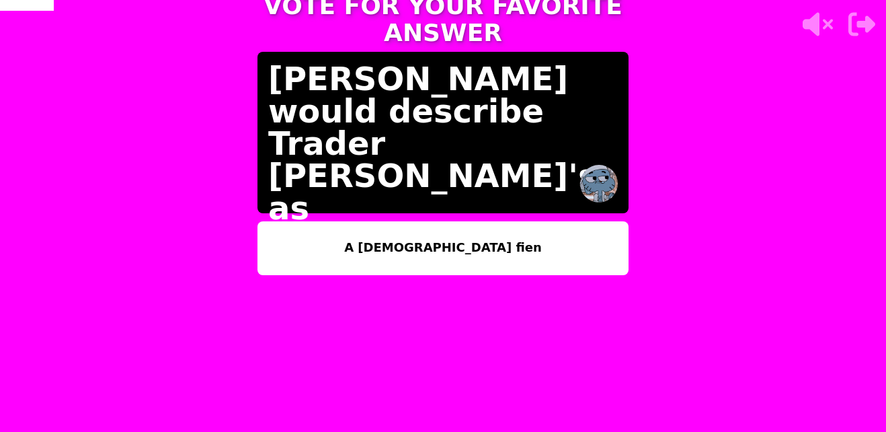
click at [567, 230] on button "A [DEMOGRAPHIC_DATA] fien" at bounding box center [443, 248] width 371 height 54
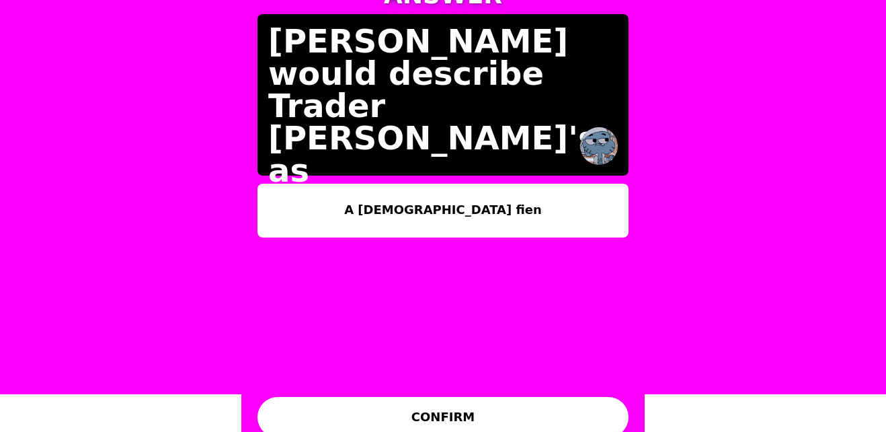
click at [567, 403] on button "CONFIRM" at bounding box center [443, 417] width 371 height 40
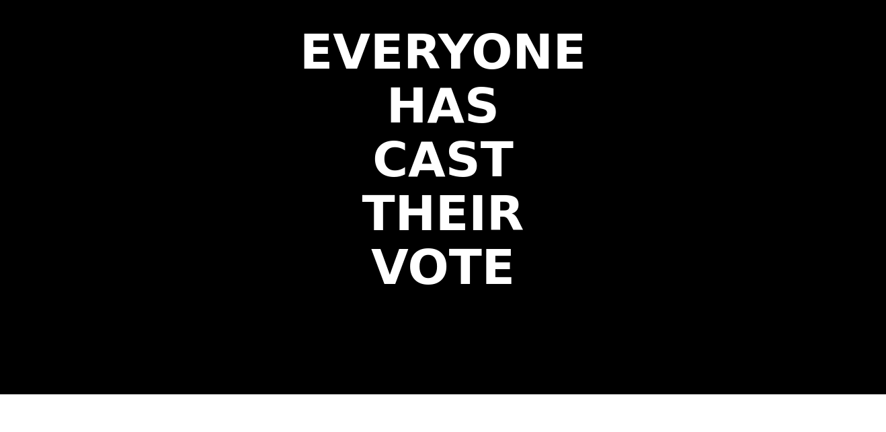
scroll to position [0, 0]
